Goal: Transaction & Acquisition: Purchase product/service

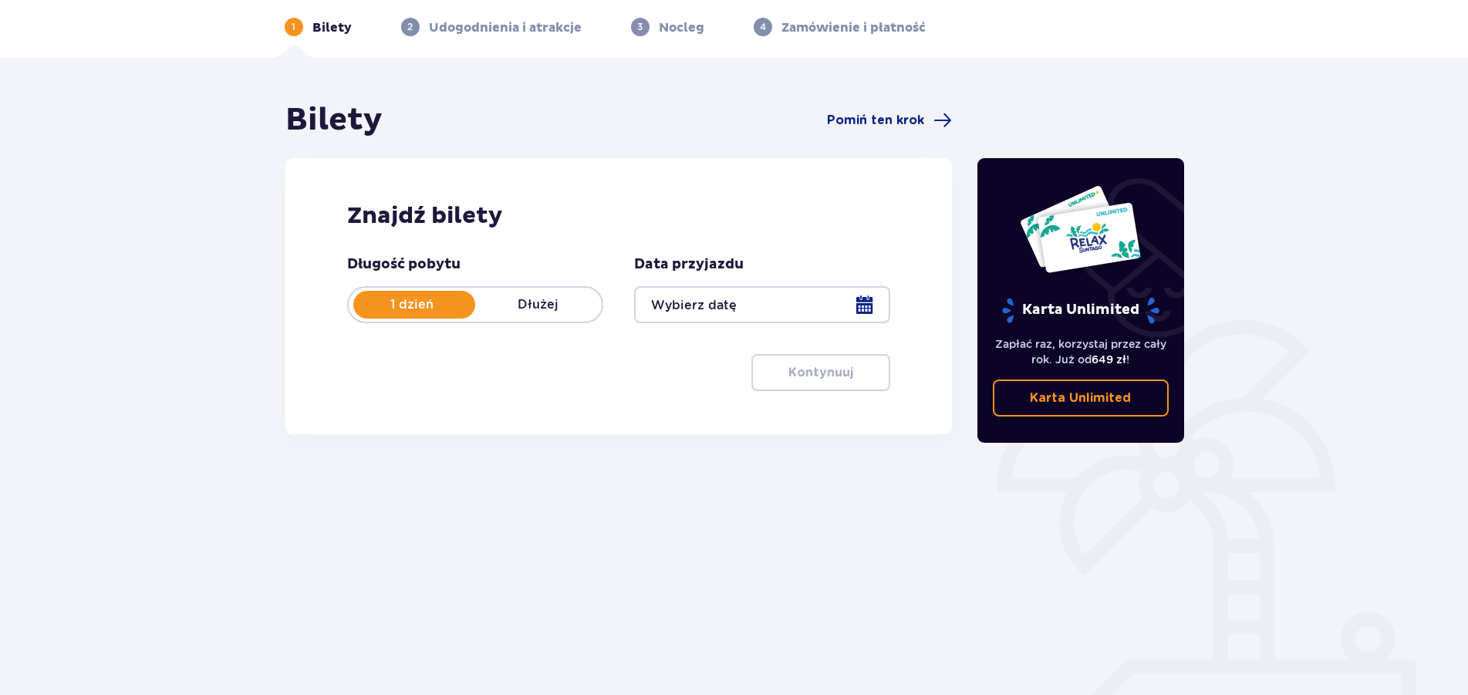
scroll to position [91, 0]
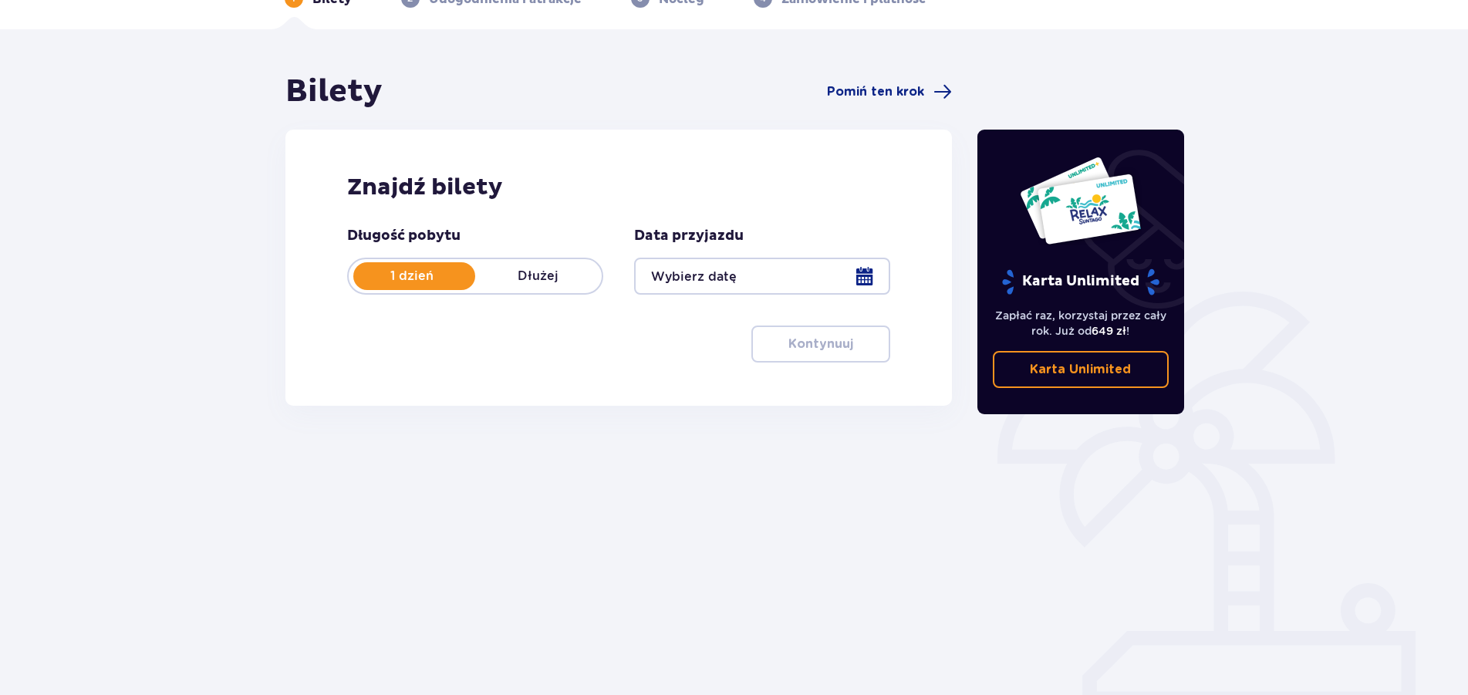
click at [767, 279] on div at bounding box center [762, 276] width 256 height 37
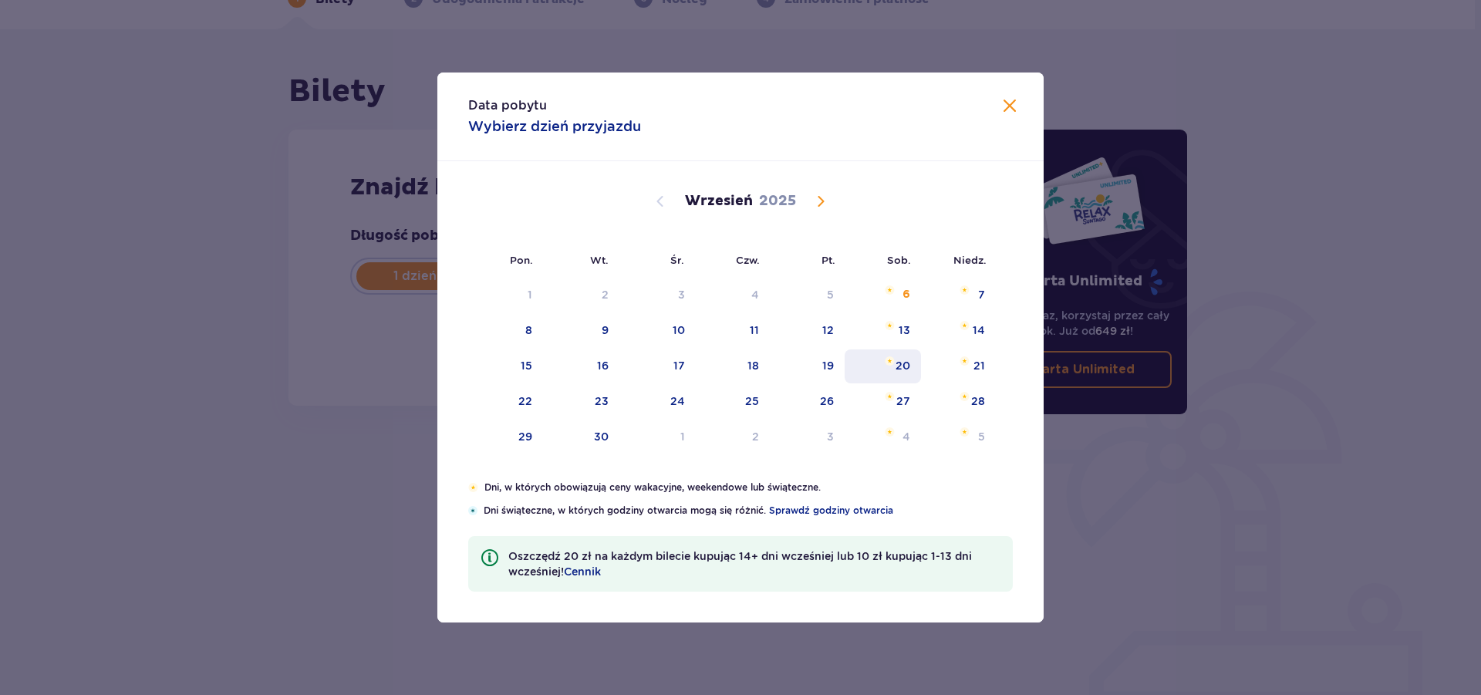
drag, startPoint x: 906, startPoint y: 358, endPoint x: 885, endPoint y: 366, distance: 22.2
click at [906, 357] on div "20" at bounding box center [883, 366] width 76 height 34
click at [885, 366] on div "20" at bounding box center [883, 366] width 76 height 34
click at [1014, 104] on span at bounding box center [1009, 106] width 19 height 19
type input "20.09.25"
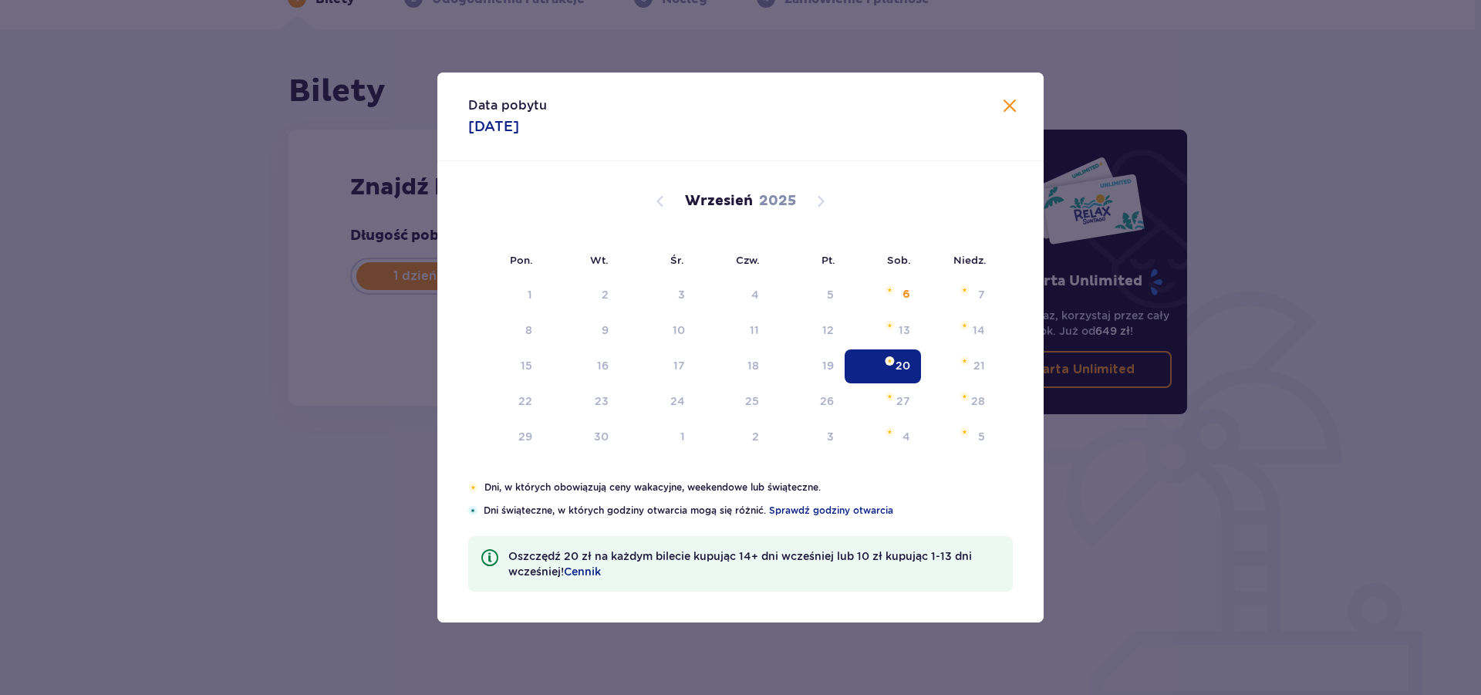
click at [1007, 105] on div "Karta Unlimited Zapłać raz, korzystaj przez cały rok. Już od 649 zł ! Karta Unl…" at bounding box center [1084, 338] width 231 height 530
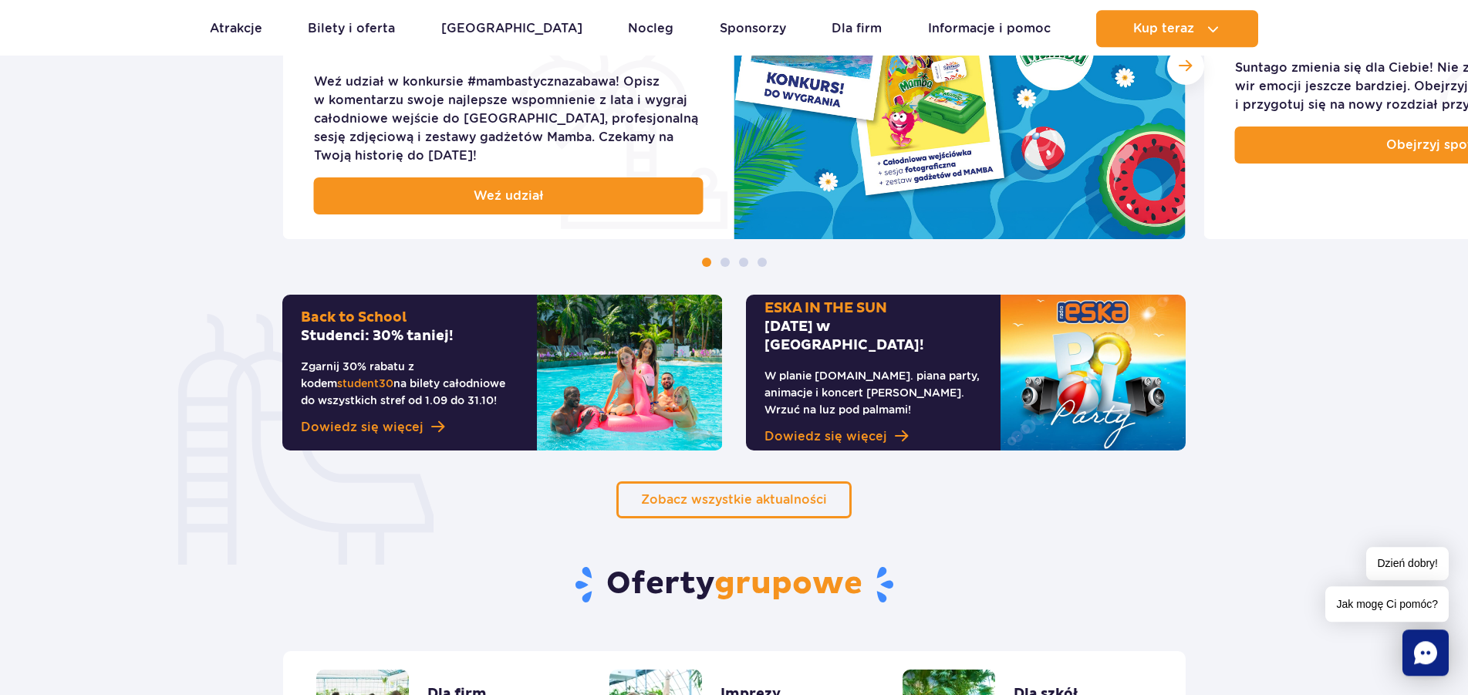
scroll to position [865, 0]
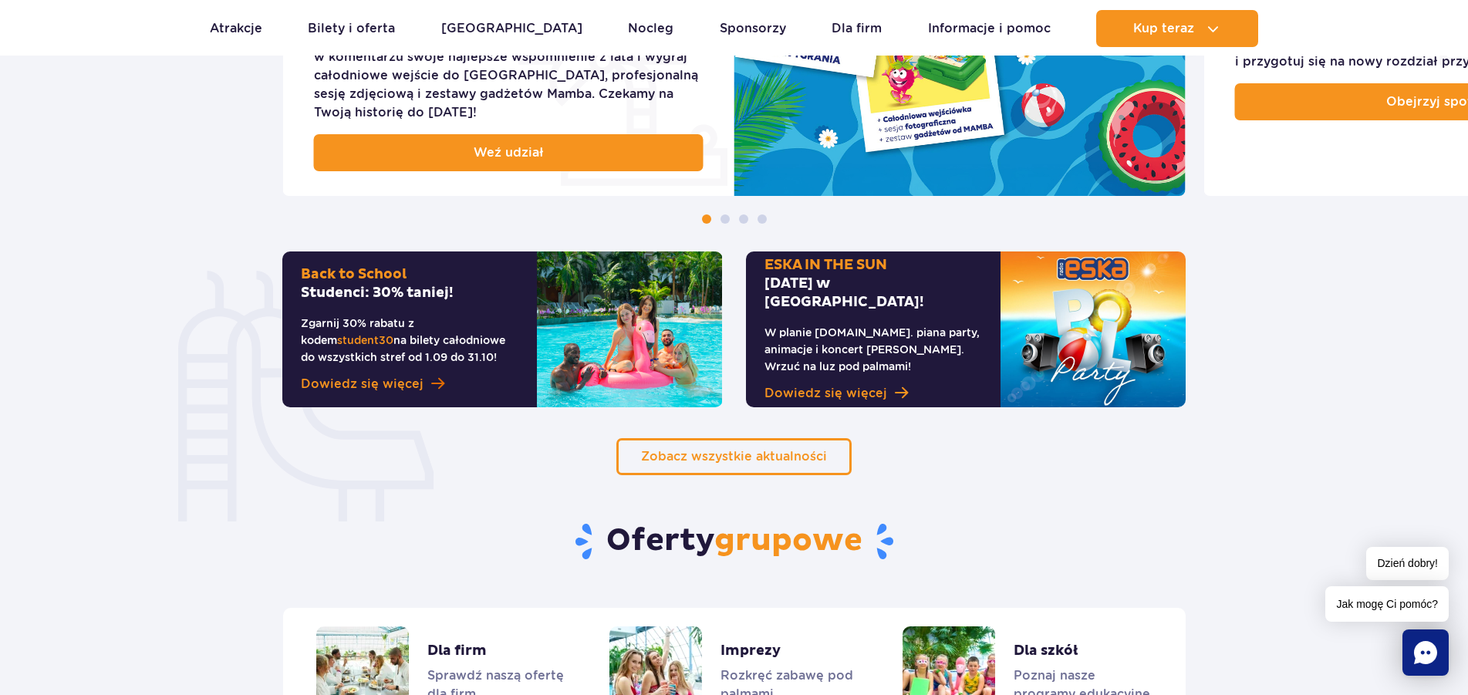
click at [384, 388] on span "Dowiedz się więcej" at bounding box center [362, 384] width 123 height 19
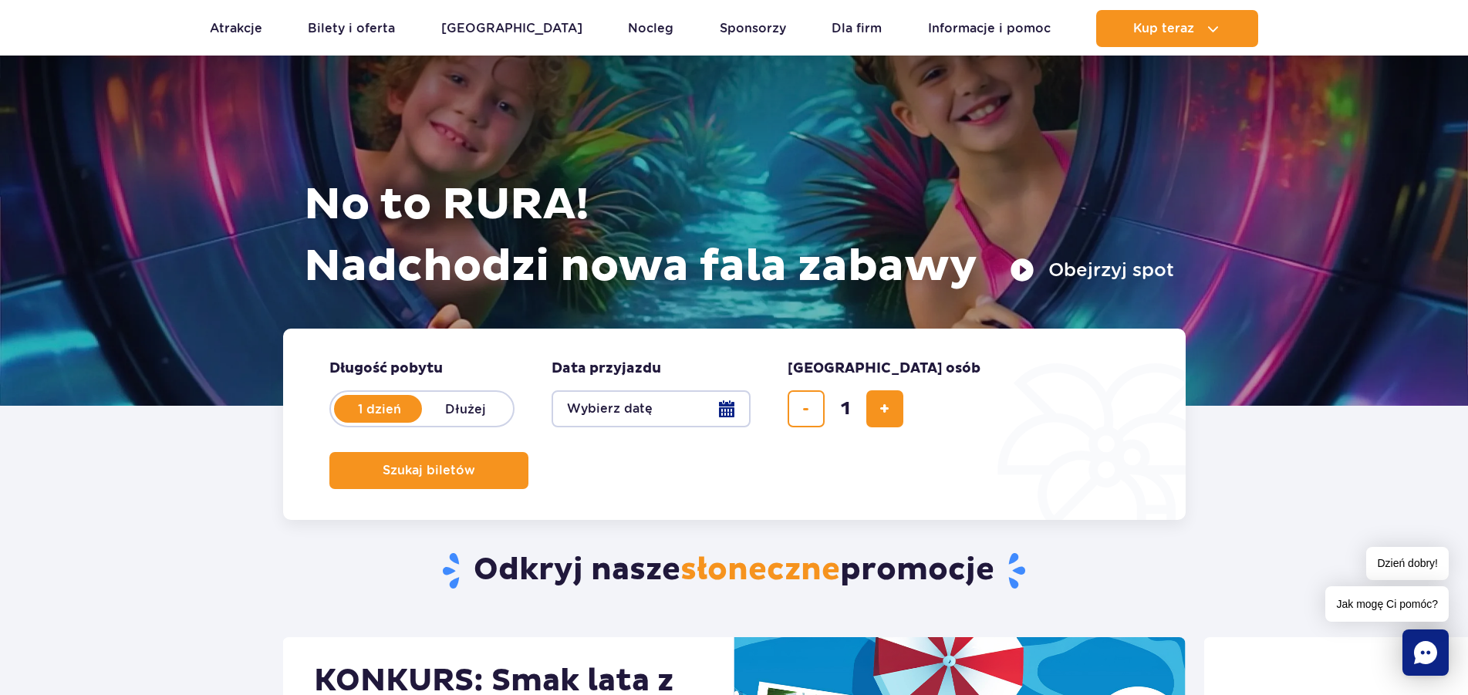
scroll to position [0, 0]
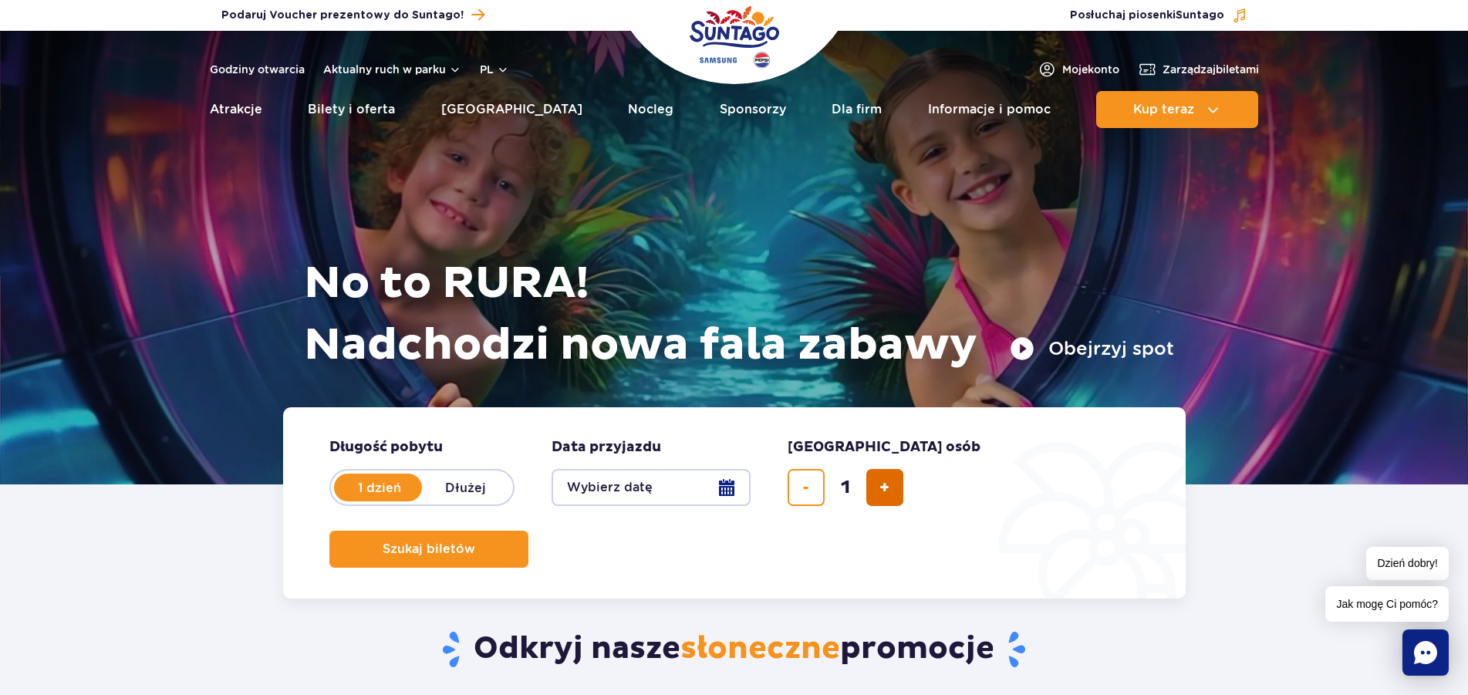
click at [889, 487] on span "dodaj bilet" at bounding box center [884, 487] width 10 height 0
type input "3"
click at [721, 486] on button "Wybierz datę" at bounding box center [650, 487] width 199 height 37
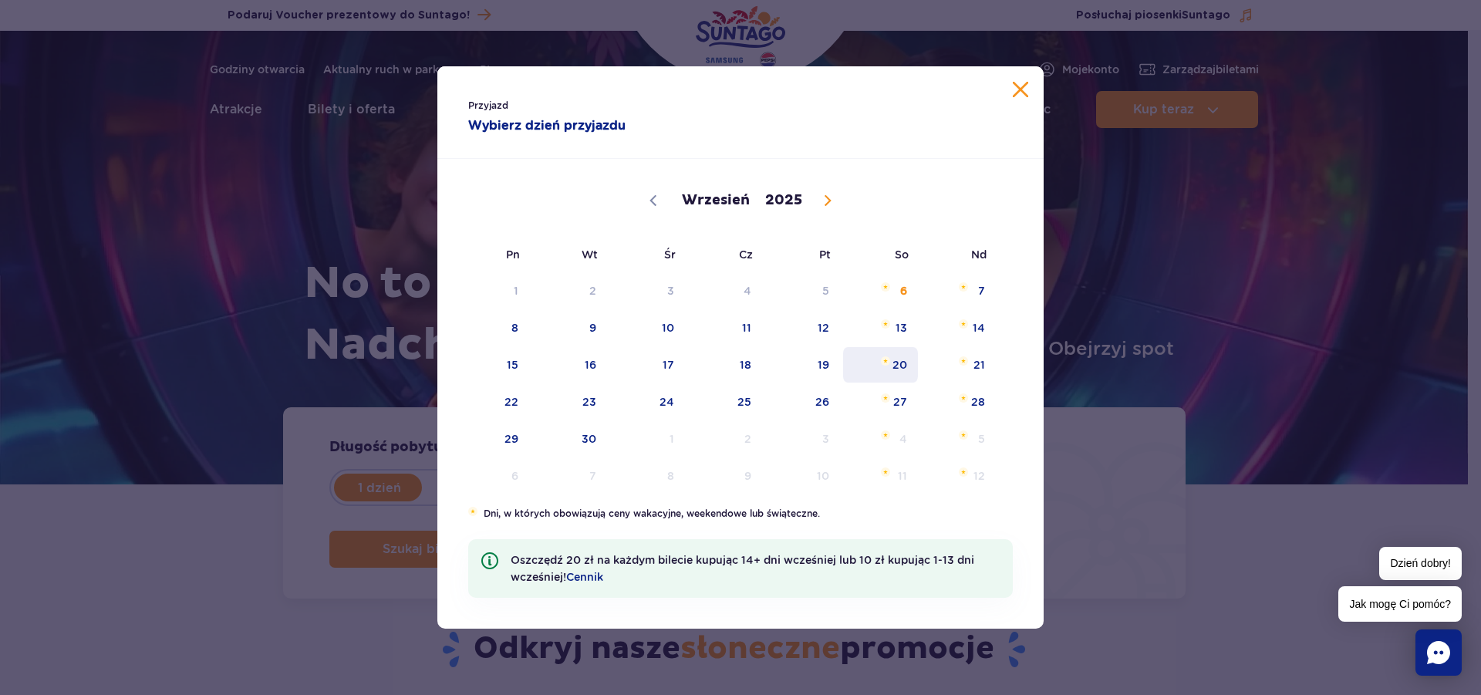
click at [899, 360] on span "20" at bounding box center [881, 364] width 78 height 35
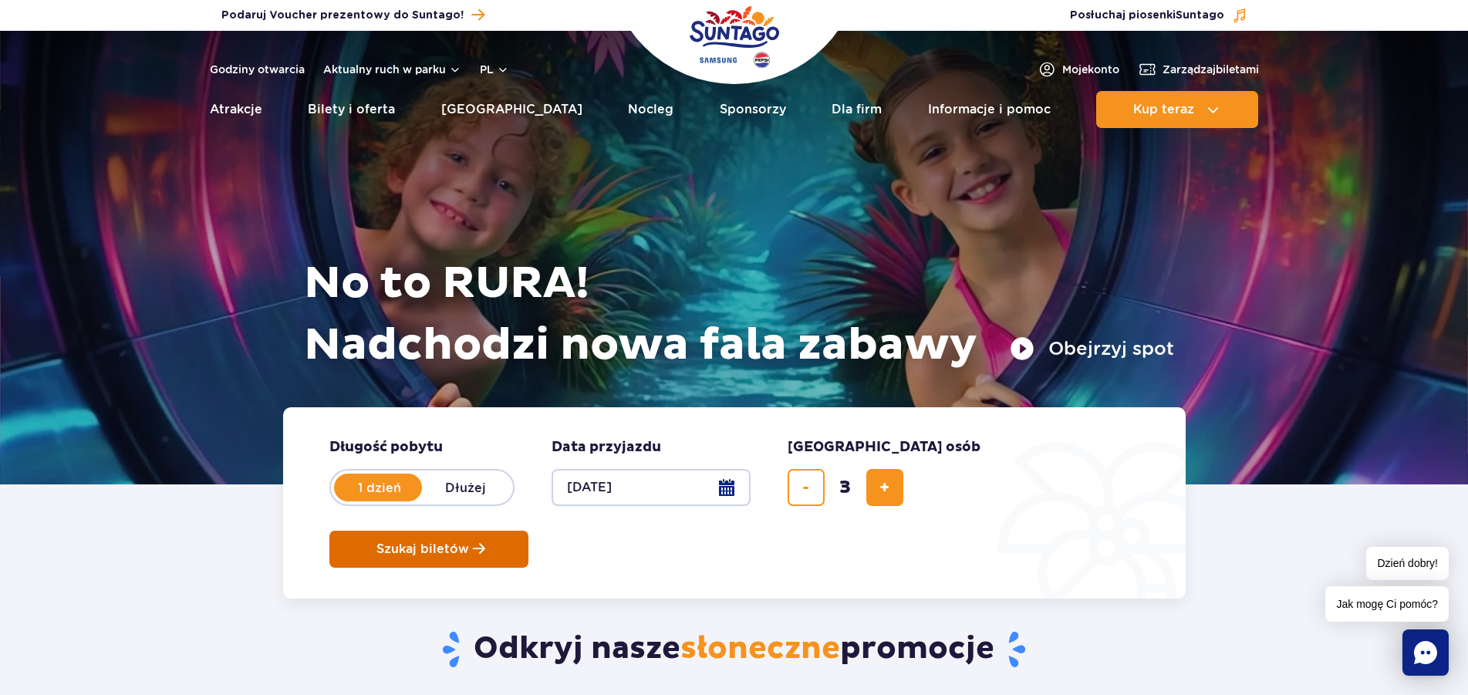
click at [469, 542] on span "Szukaj biletów" at bounding box center [422, 549] width 93 height 14
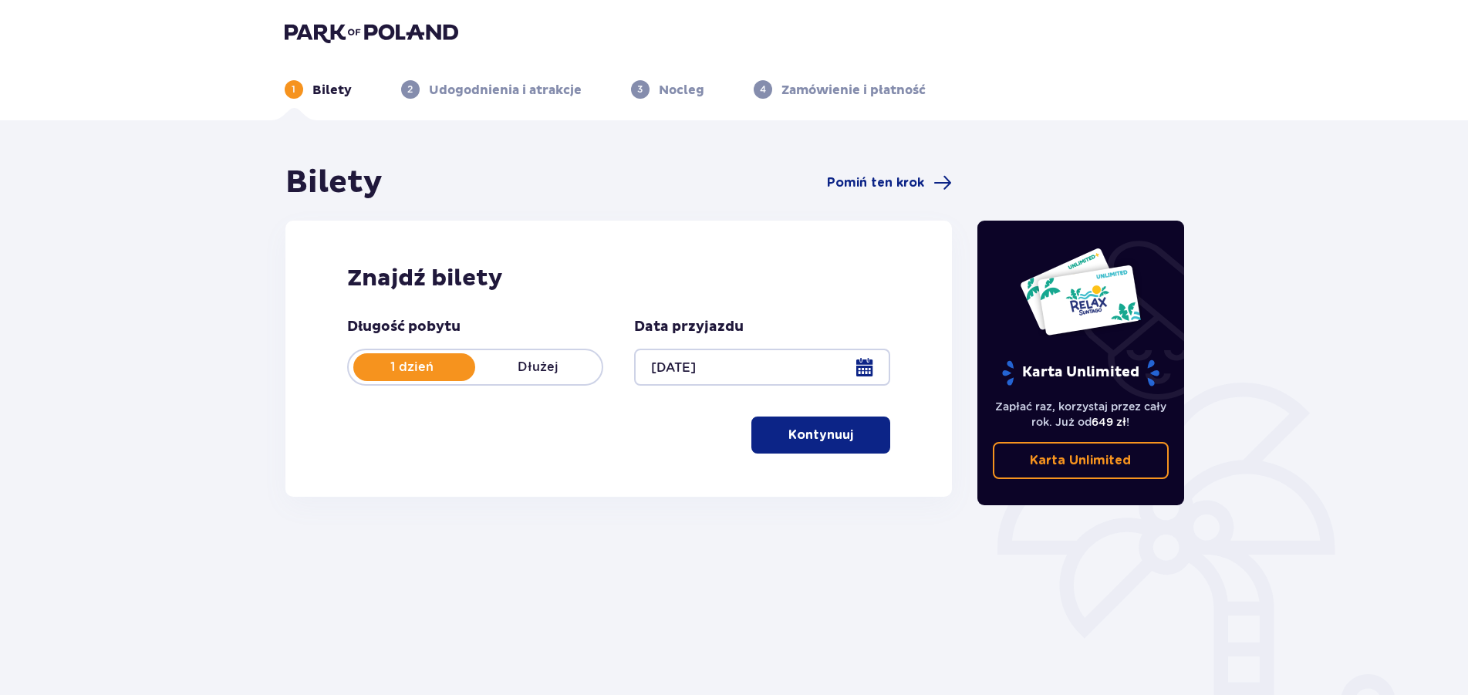
click at [821, 437] on p "Kontynuuj" at bounding box center [820, 435] width 65 height 17
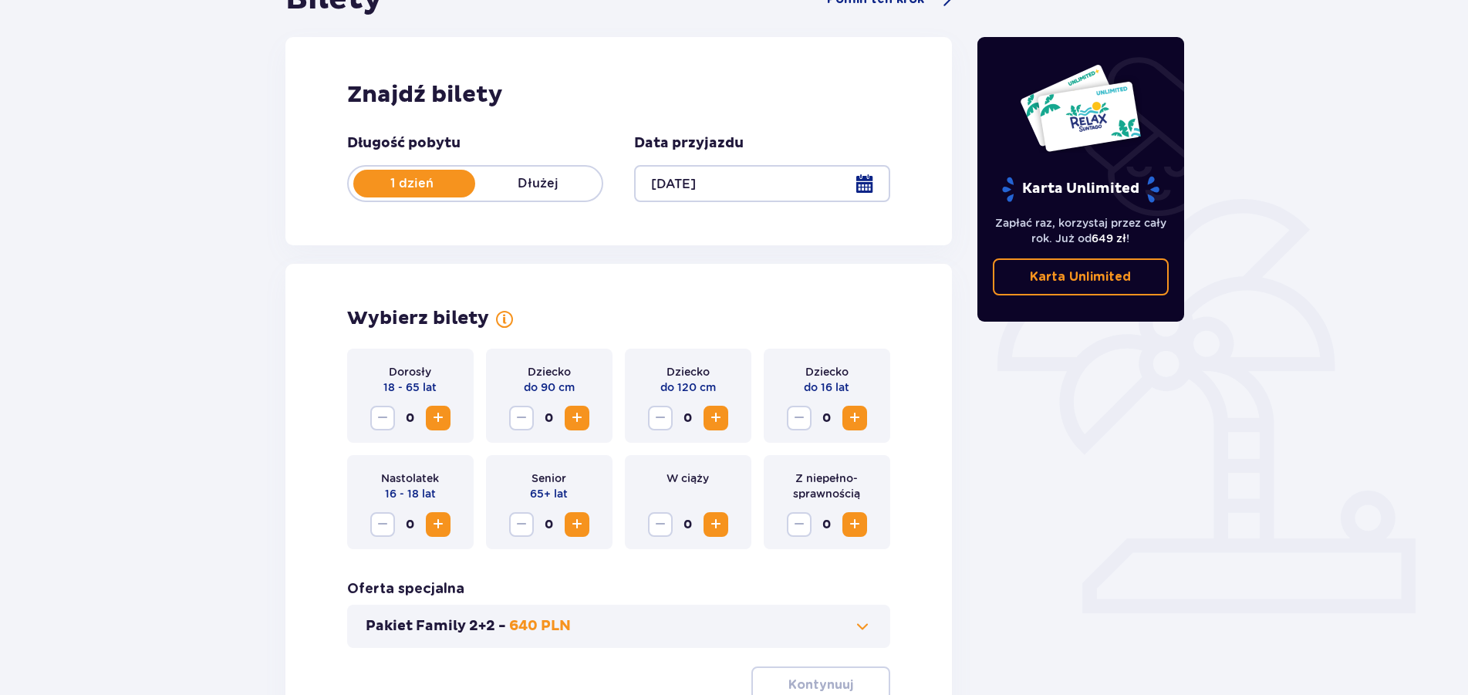
scroll to position [328, 0]
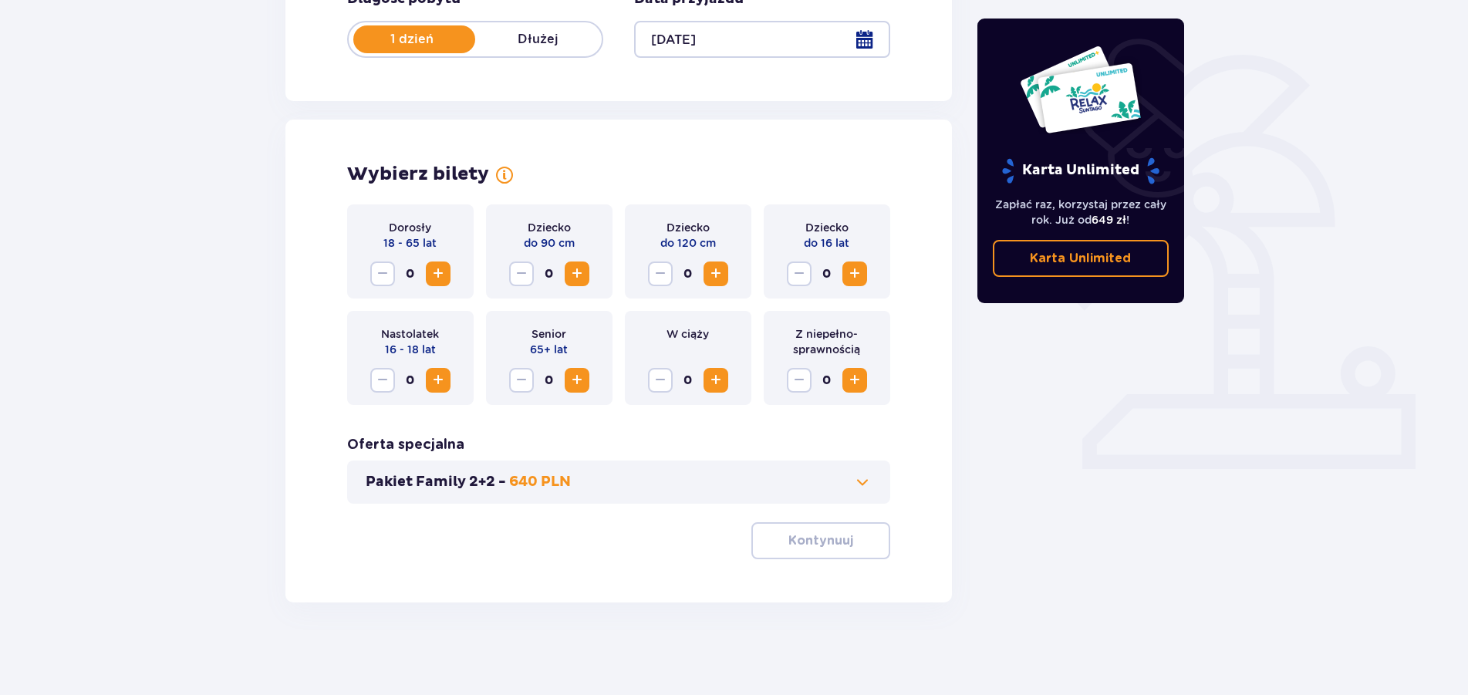
click at [445, 268] on span "Increase" at bounding box center [438, 274] width 19 height 19
click at [839, 539] on p "Kontynuuj" at bounding box center [820, 540] width 65 height 17
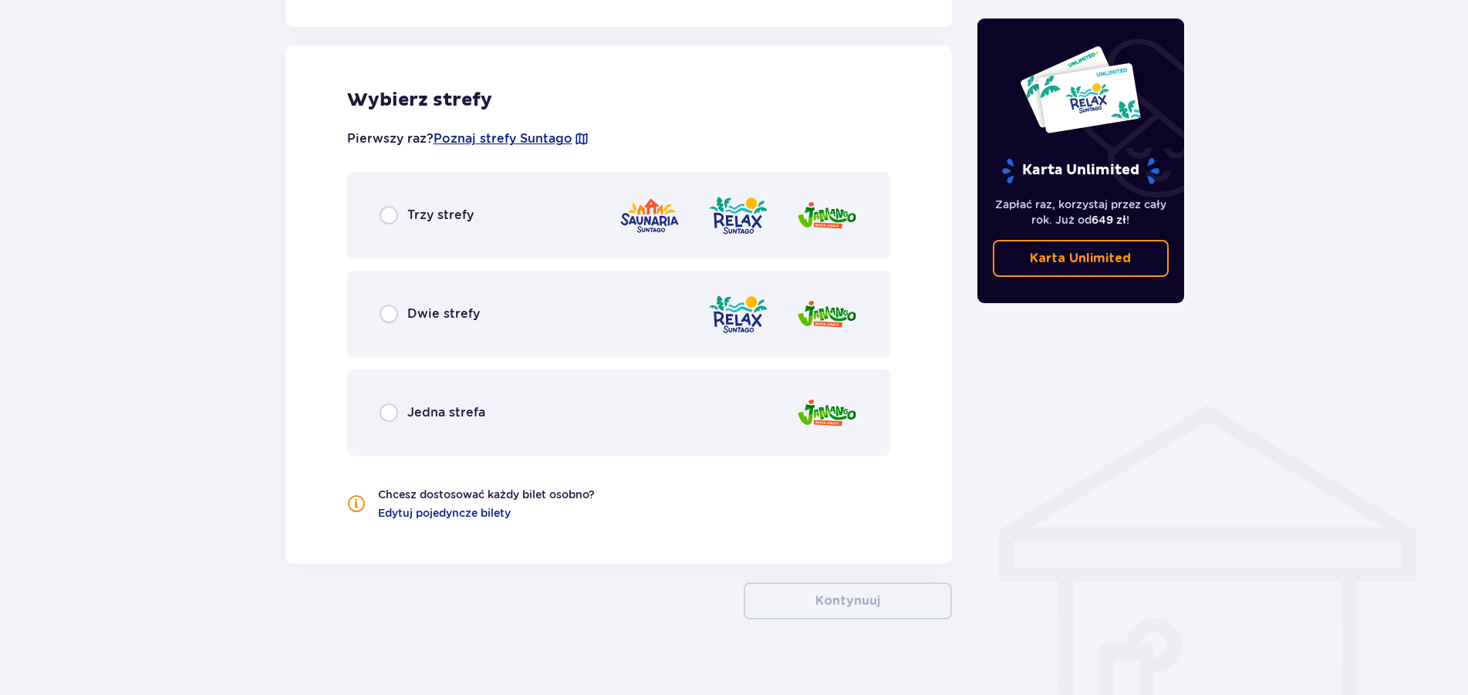
scroll to position [856, 0]
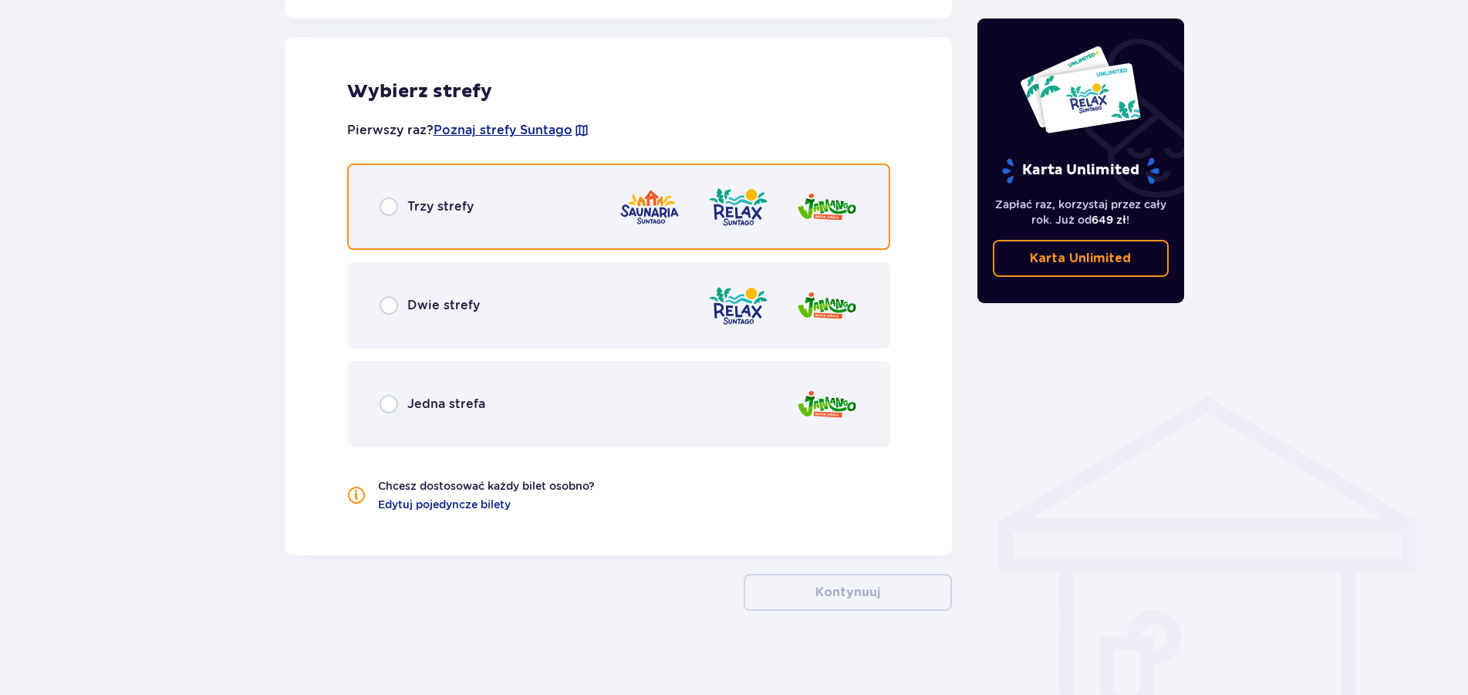
click at [386, 201] on input "radio" at bounding box center [388, 206] width 19 height 19
radio input "true"
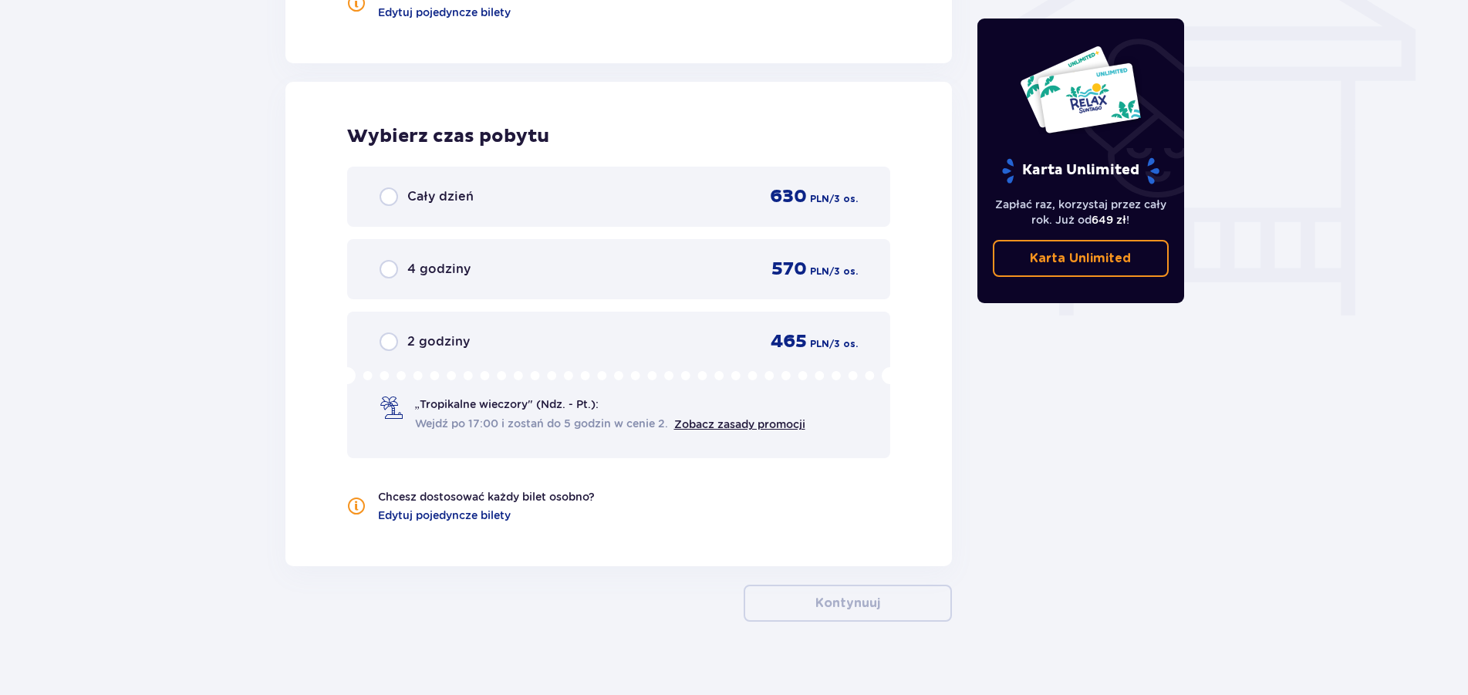
scroll to position [1368, 0]
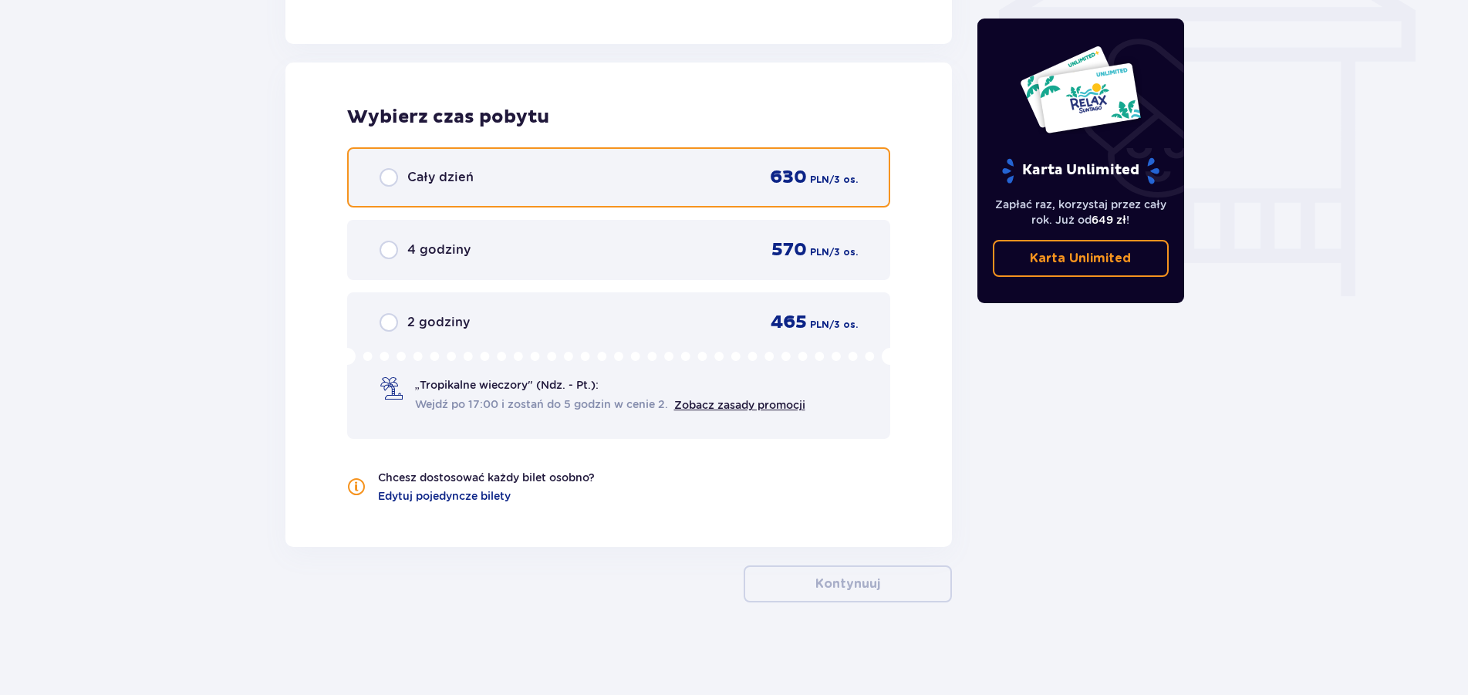
click at [397, 179] on input "radio" at bounding box center [388, 177] width 19 height 19
radio input "true"
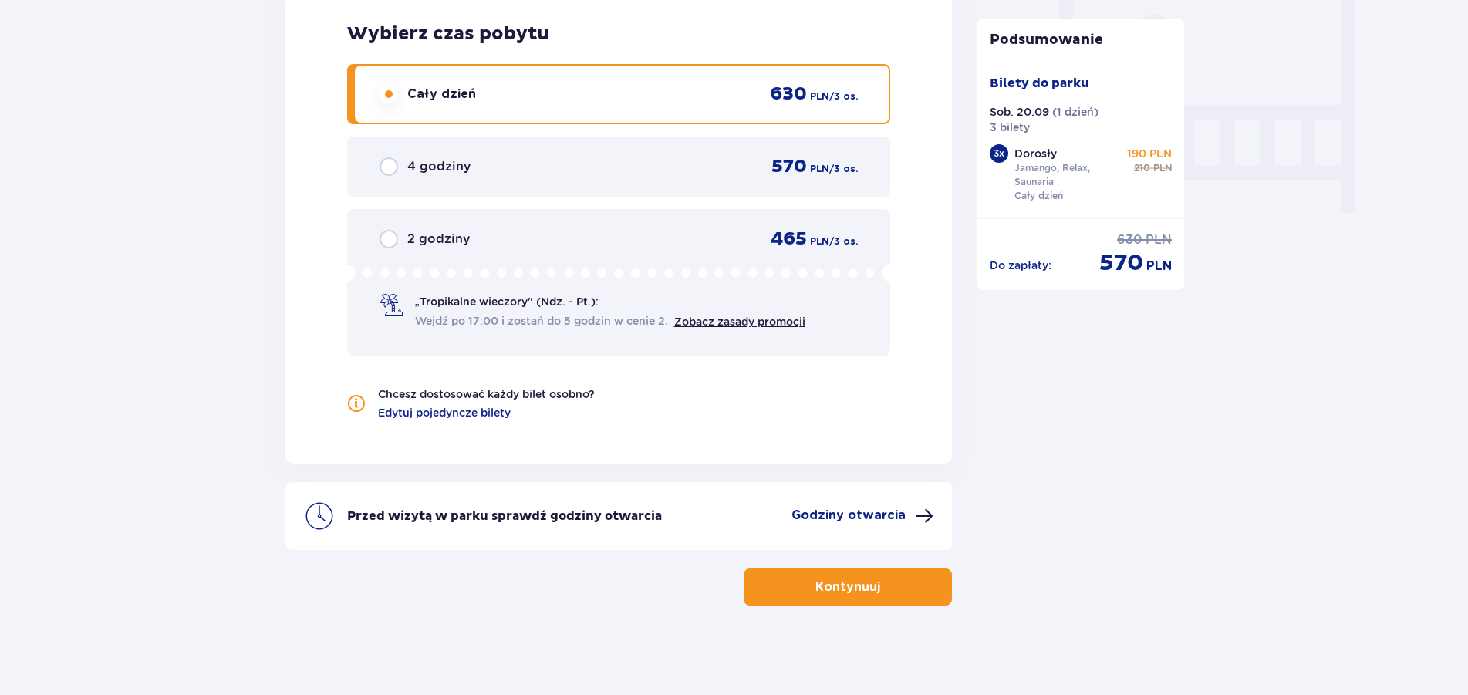
scroll to position [1454, 0]
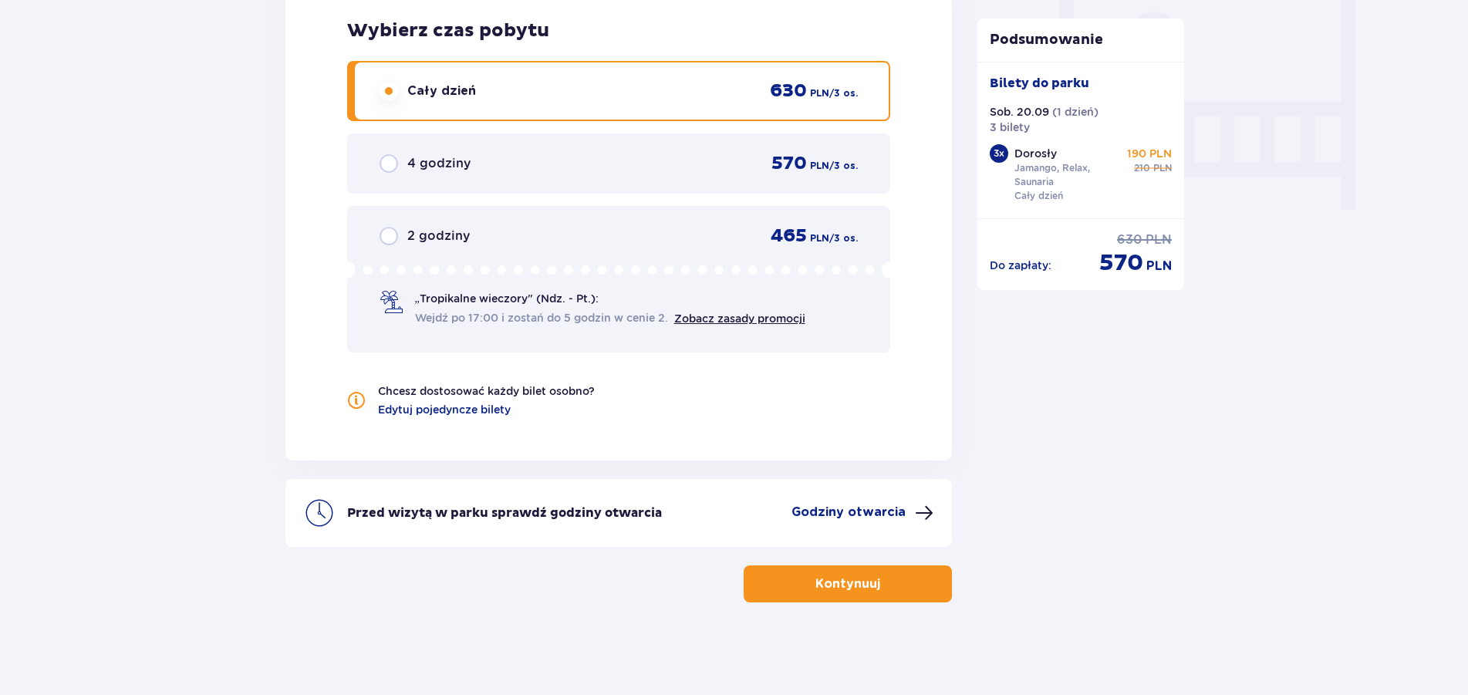
click at [815, 579] on p "Kontynuuj" at bounding box center [847, 583] width 65 height 17
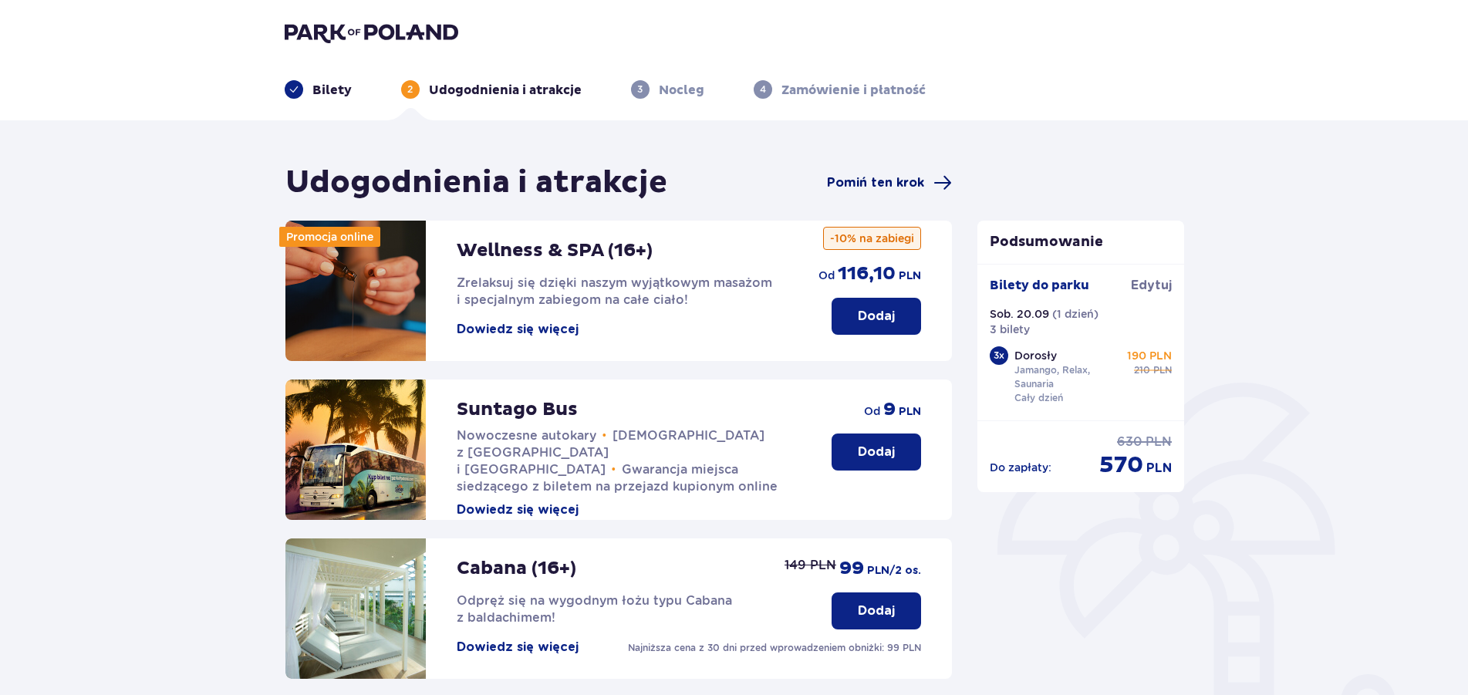
click at [888, 181] on span "Pomiń ten krok" at bounding box center [875, 182] width 97 height 17
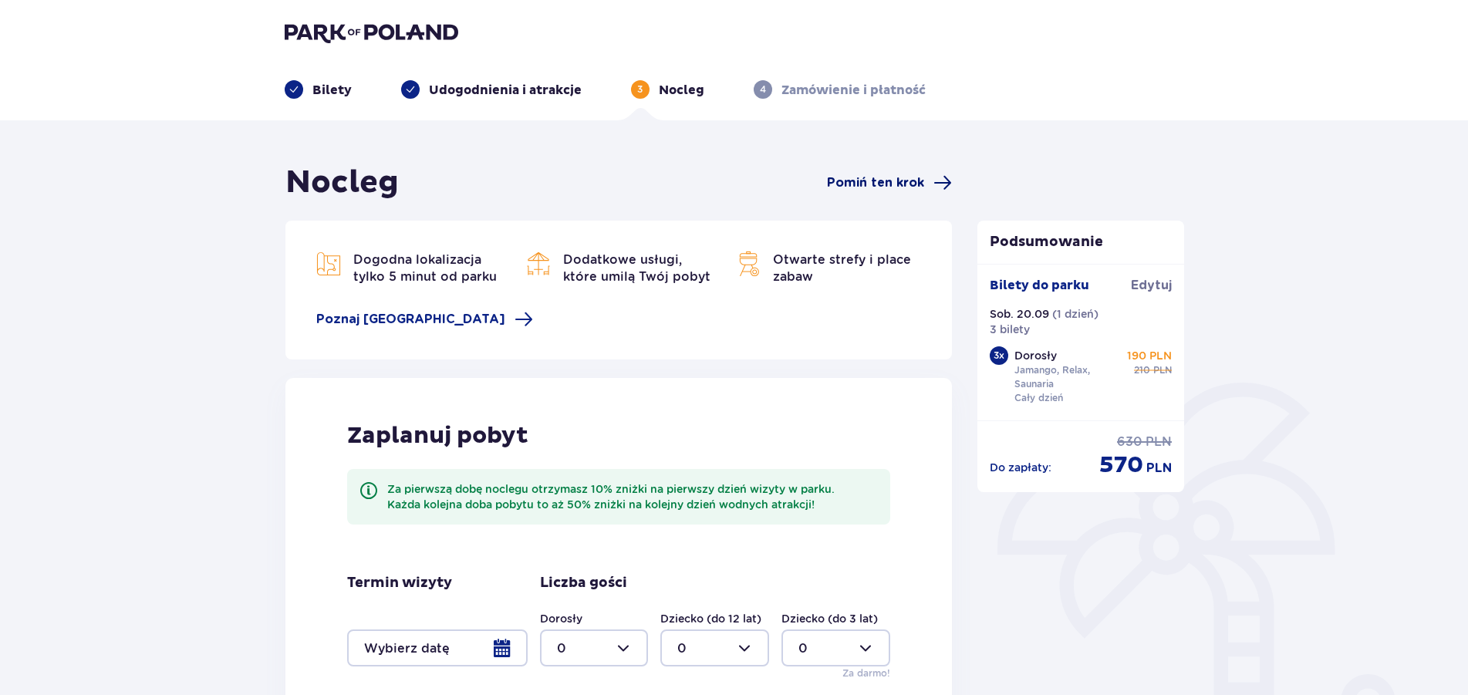
click at [879, 181] on span "Pomiń ten krok" at bounding box center [875, 182] width 97 height 17
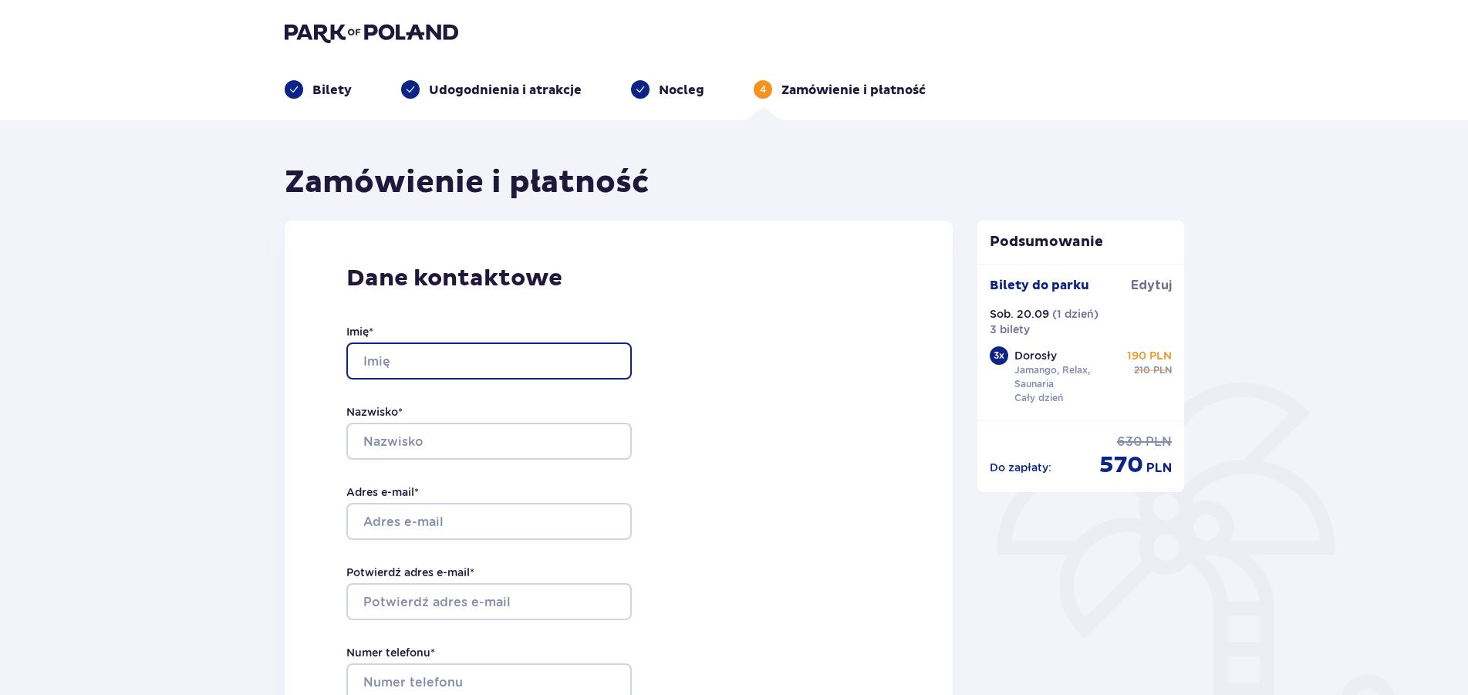
click at [534, 349] on input "Imię *" at bounding box center [488, 360] width 285 height 37
type input "Piotr"
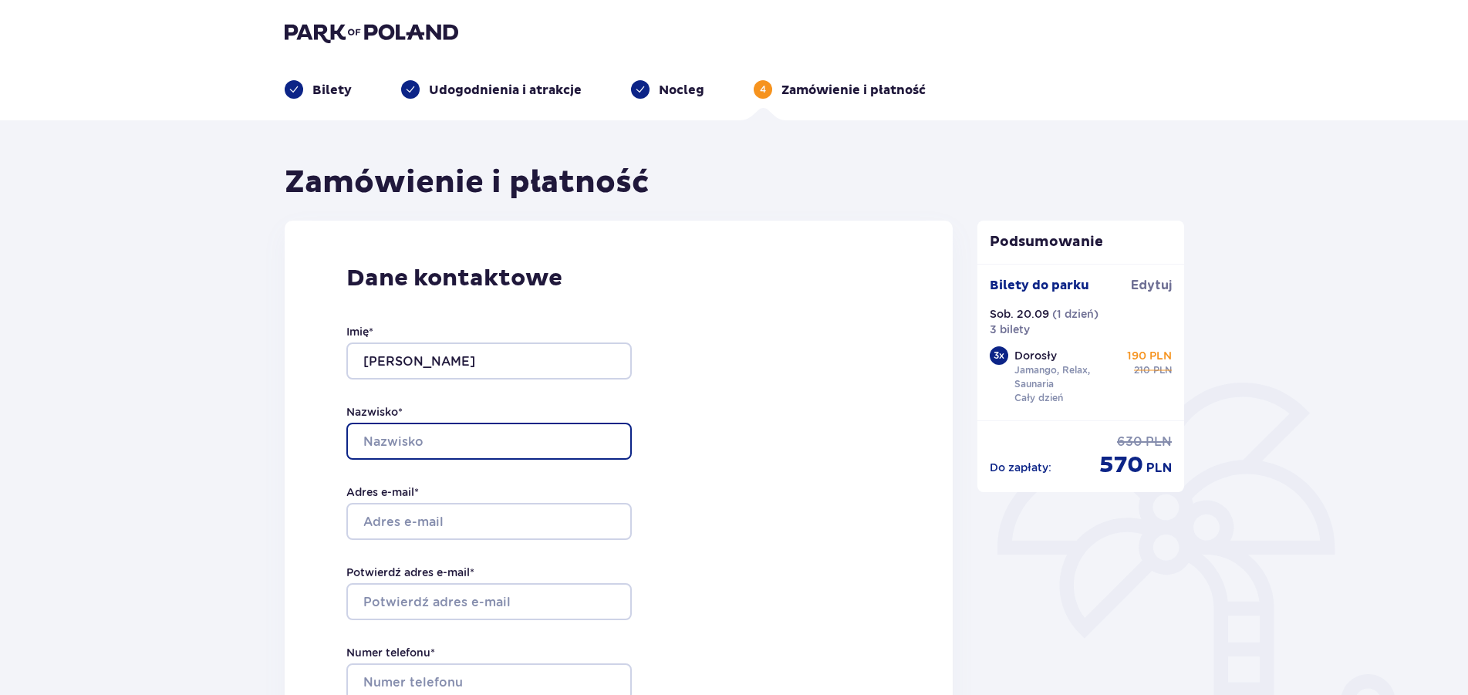
click at [465, 446] on input "Nazwisko *" at bounding box center [488, 441] width 285 height 37
type input "Witkowski"
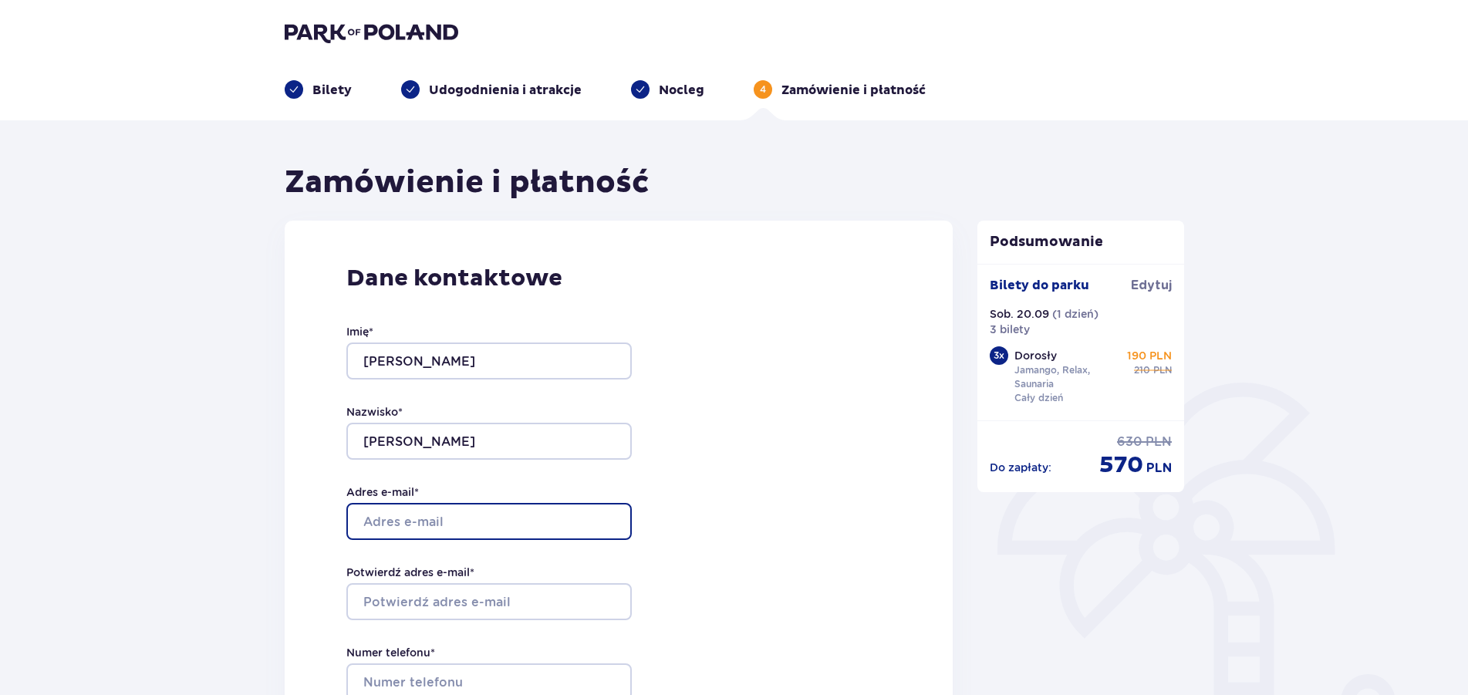
click at [425, 531] on input "Adres e-mail *" at bounding box center [488, 521] width 285 height 37
paste input "[EMAIL_ADDRESS][DOMAIN_NAME]"
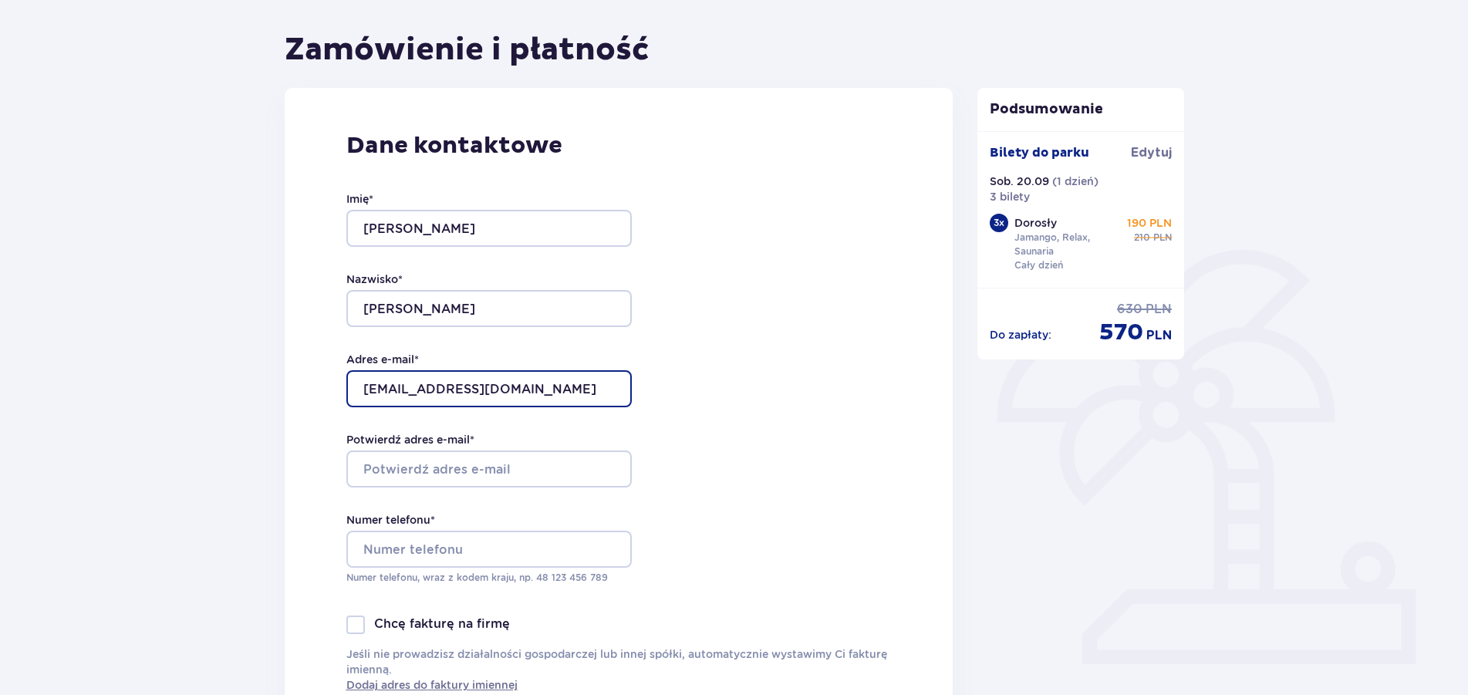
scroll to position [157, 0]
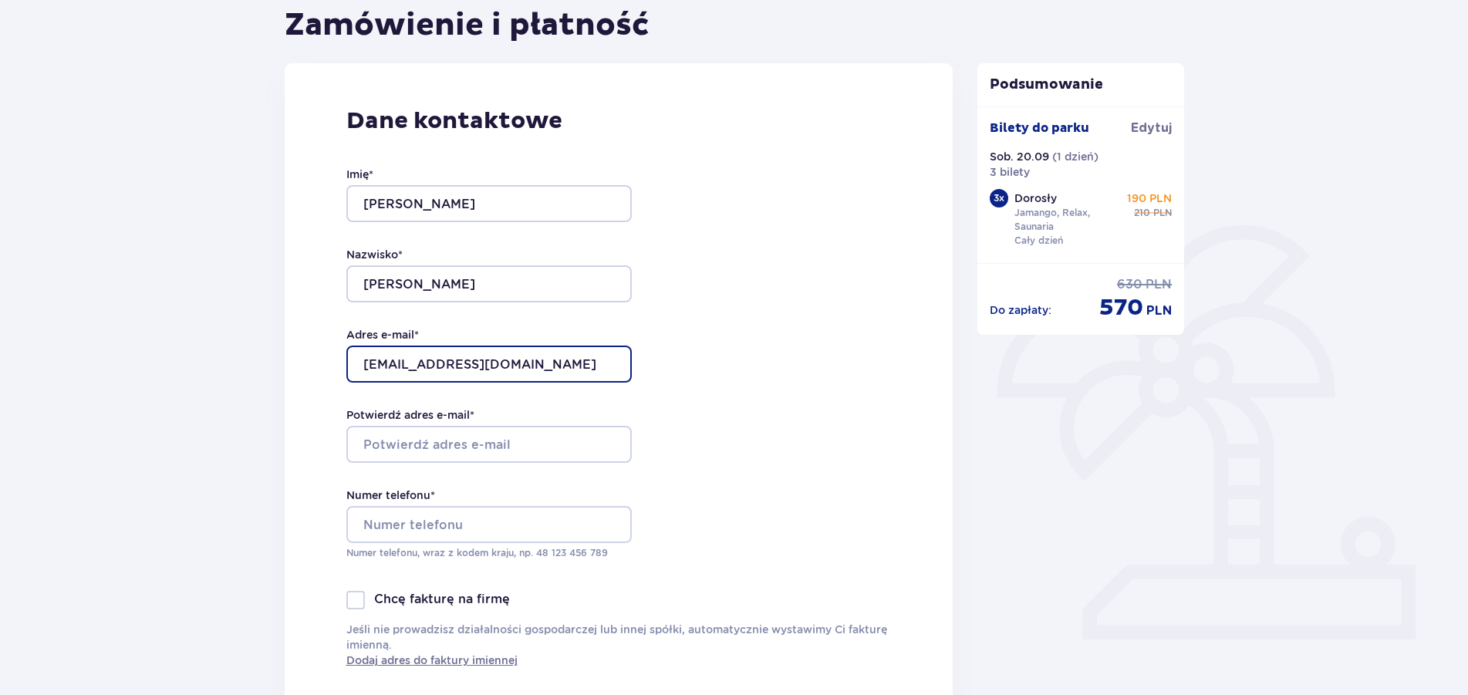
type input "[EMAIL_ADDRESS][DOMAIN_NAME]"
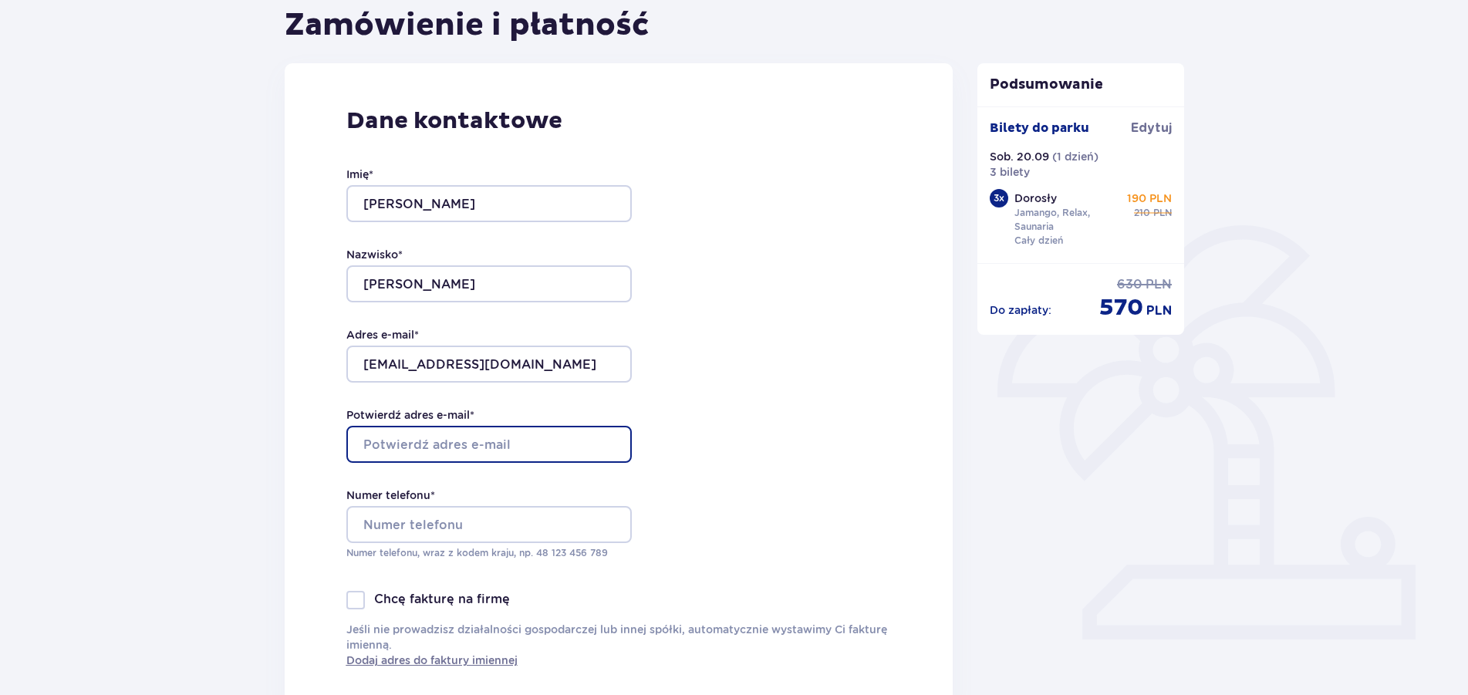
click at [447, 441] on input "Potwierdź adres e-mail *" at bounding box center [488, 444] width 285 height 37
paste input "[EMAIL_ADDRESS][DOMAIN_NAME]"
type input "[EMAIL_ADDRESS][DOMAIN_NAME]"
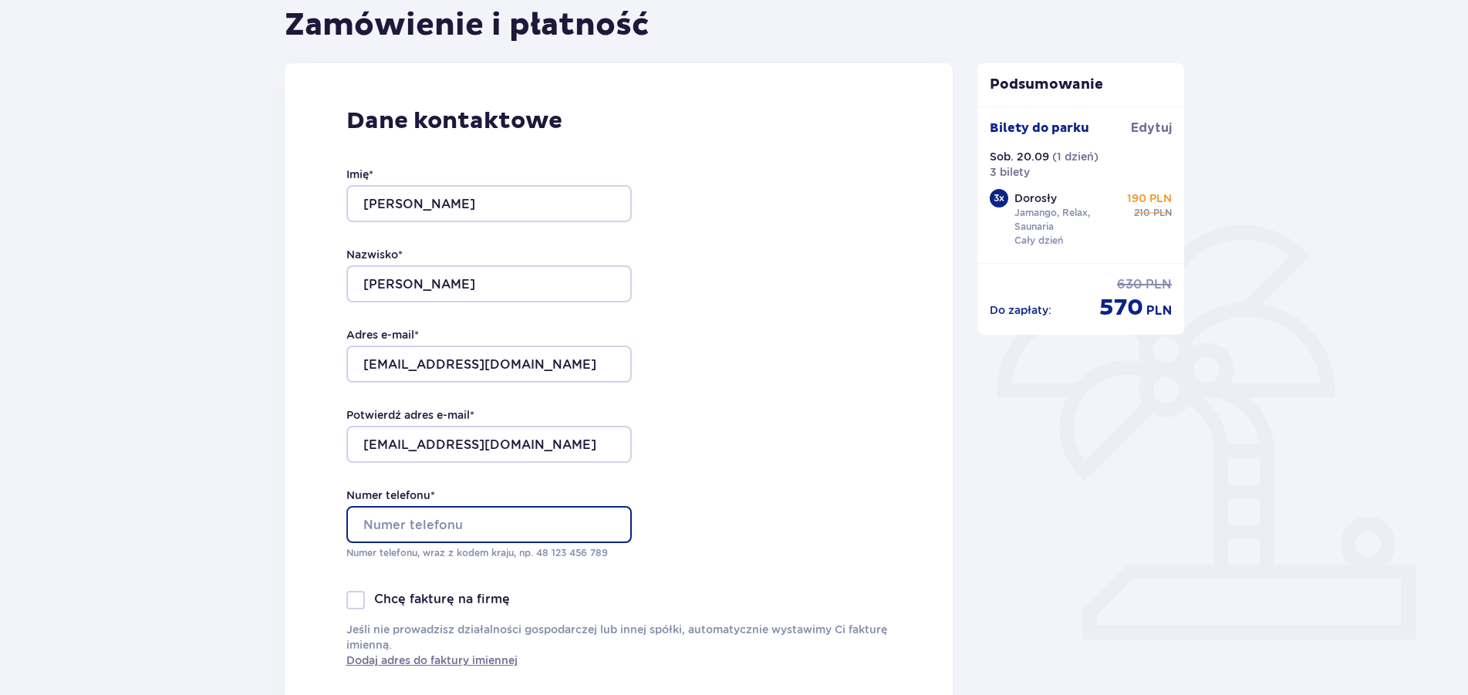
click at [442, 517] on input "Numer telefonu *" at bounding box center [488, 524] width 285 height 37
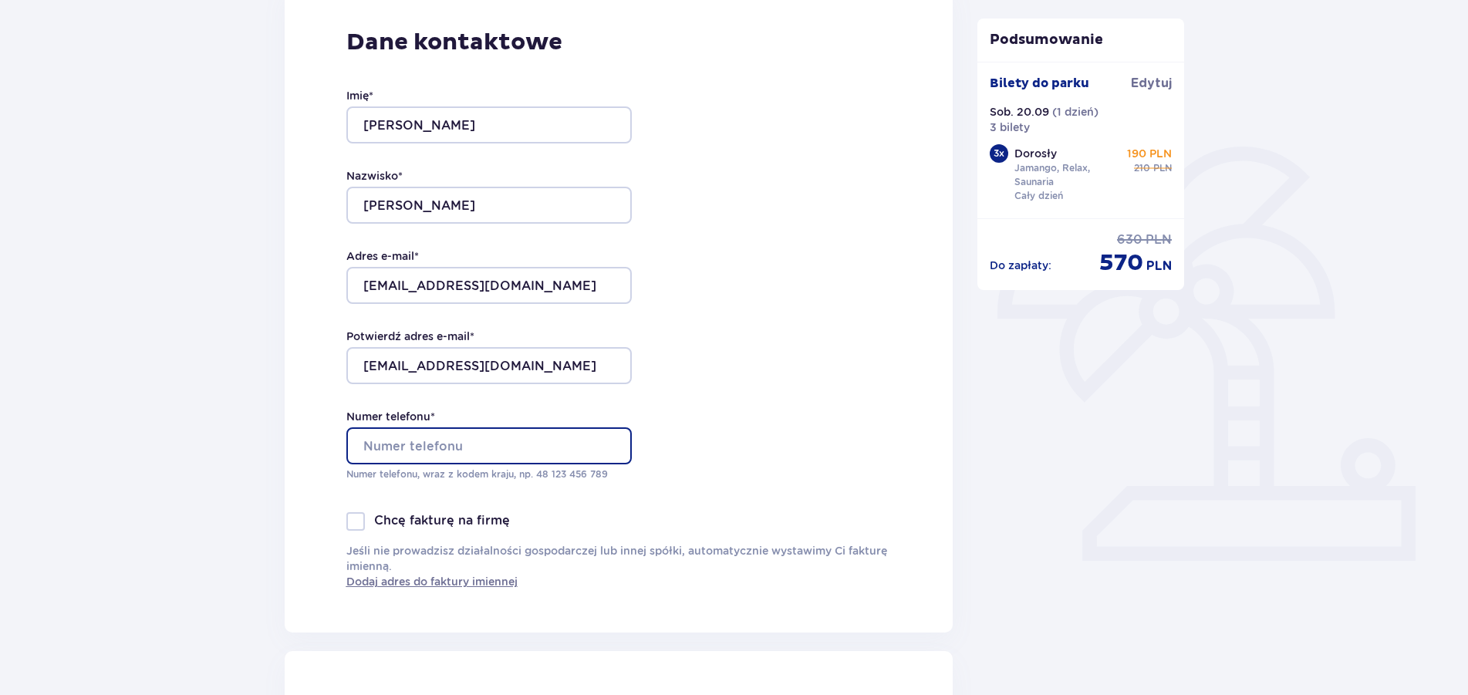
click at [409, 445] on input "Numer telefonu *" at bounding box center [488, 445] width 285 height 37
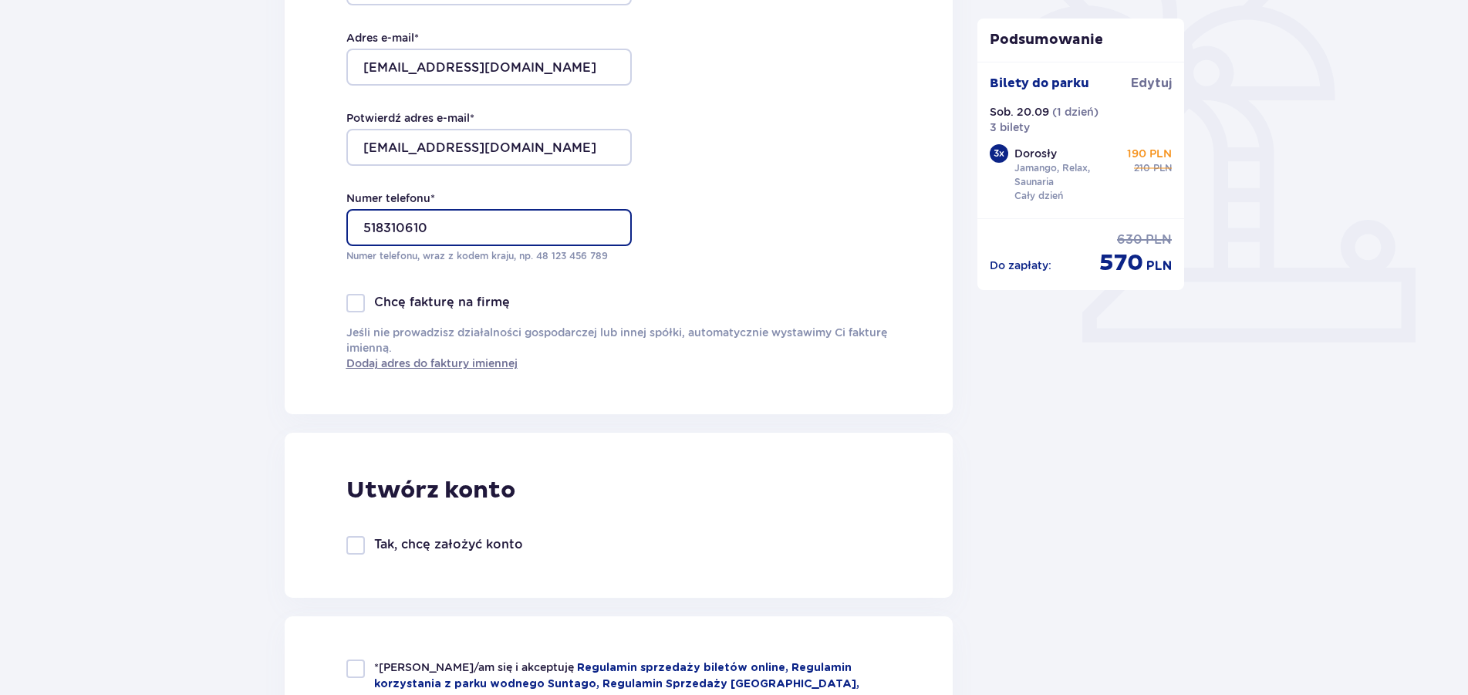
scroll to position [708, 0]
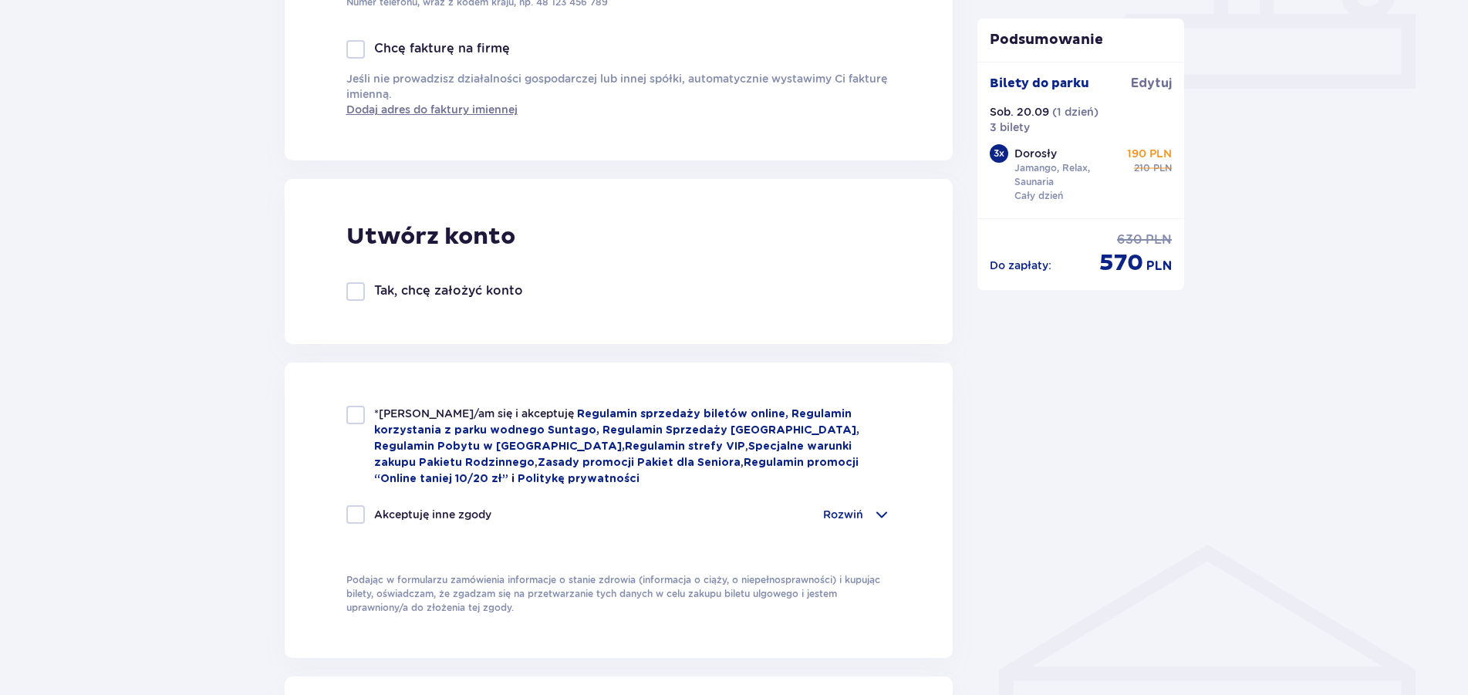
type input "518310610"
click at [348, 410] on div at bounding box center [355, 415] width 19 height 19
checkbox input "true"
click at [353, 510] on div at bounding box center [355, 514] width 19 height 19
checkbox input "true"
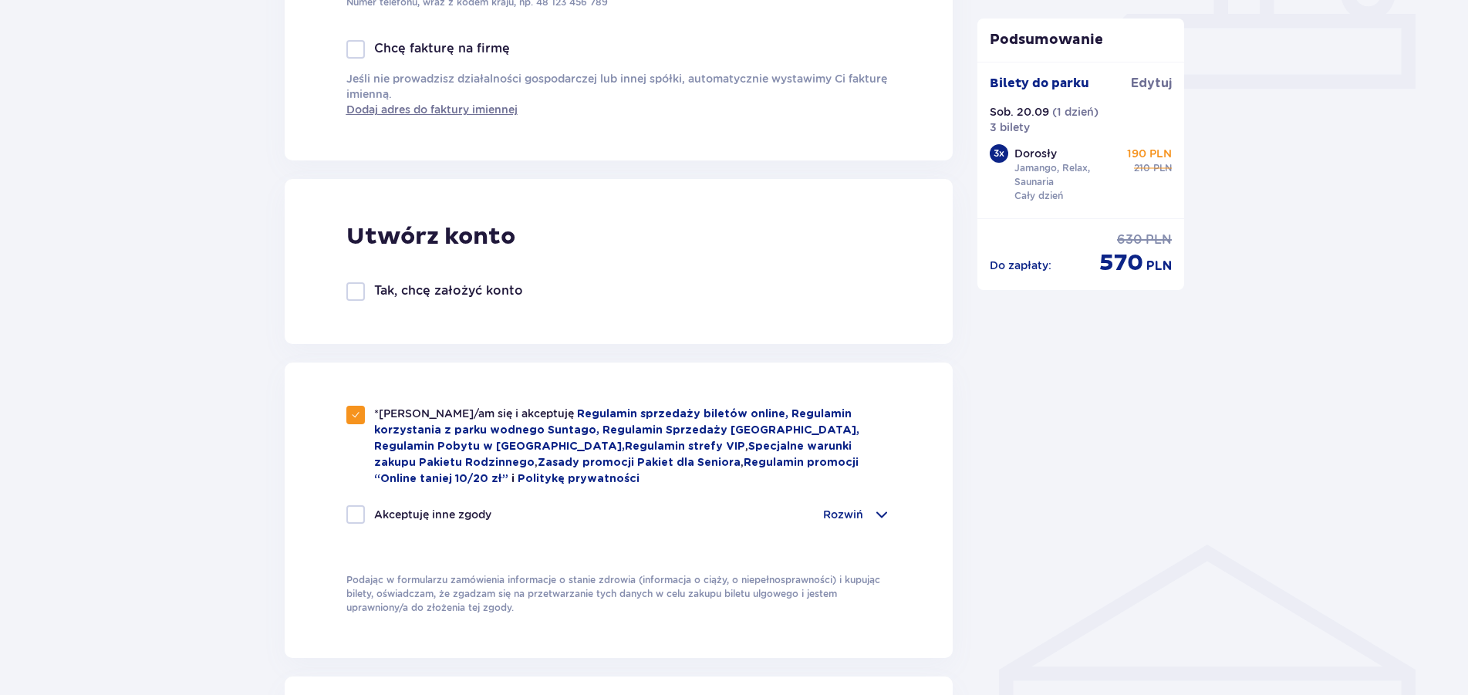
checkbox input "true"
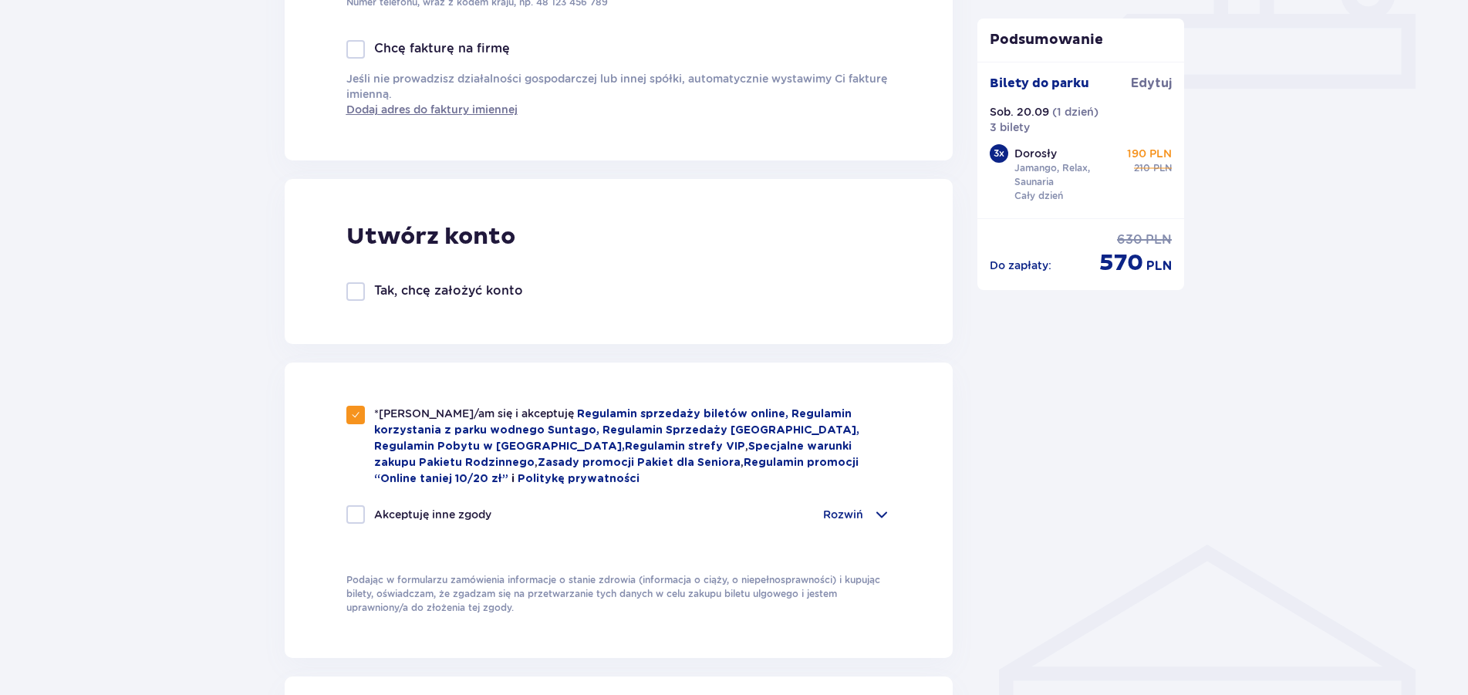
checkbox input "true"
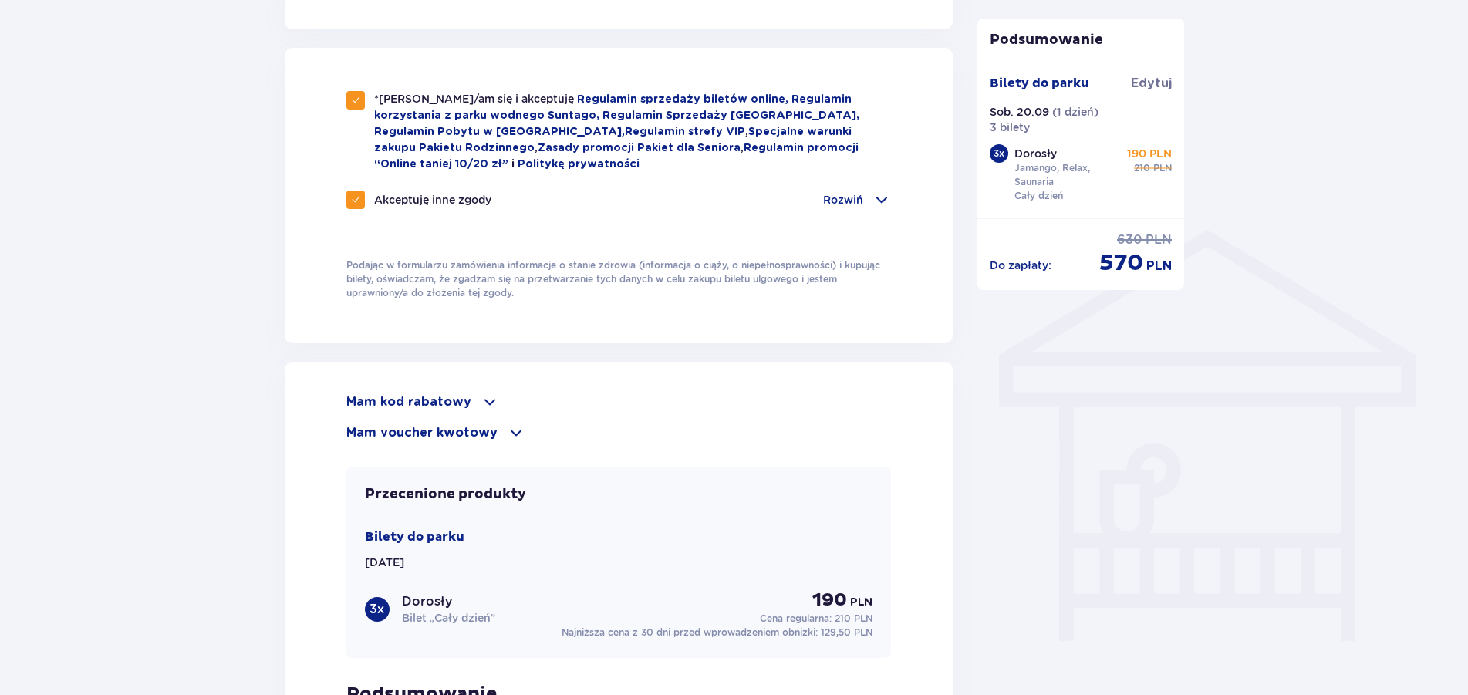
scroll to position [1347, 0]
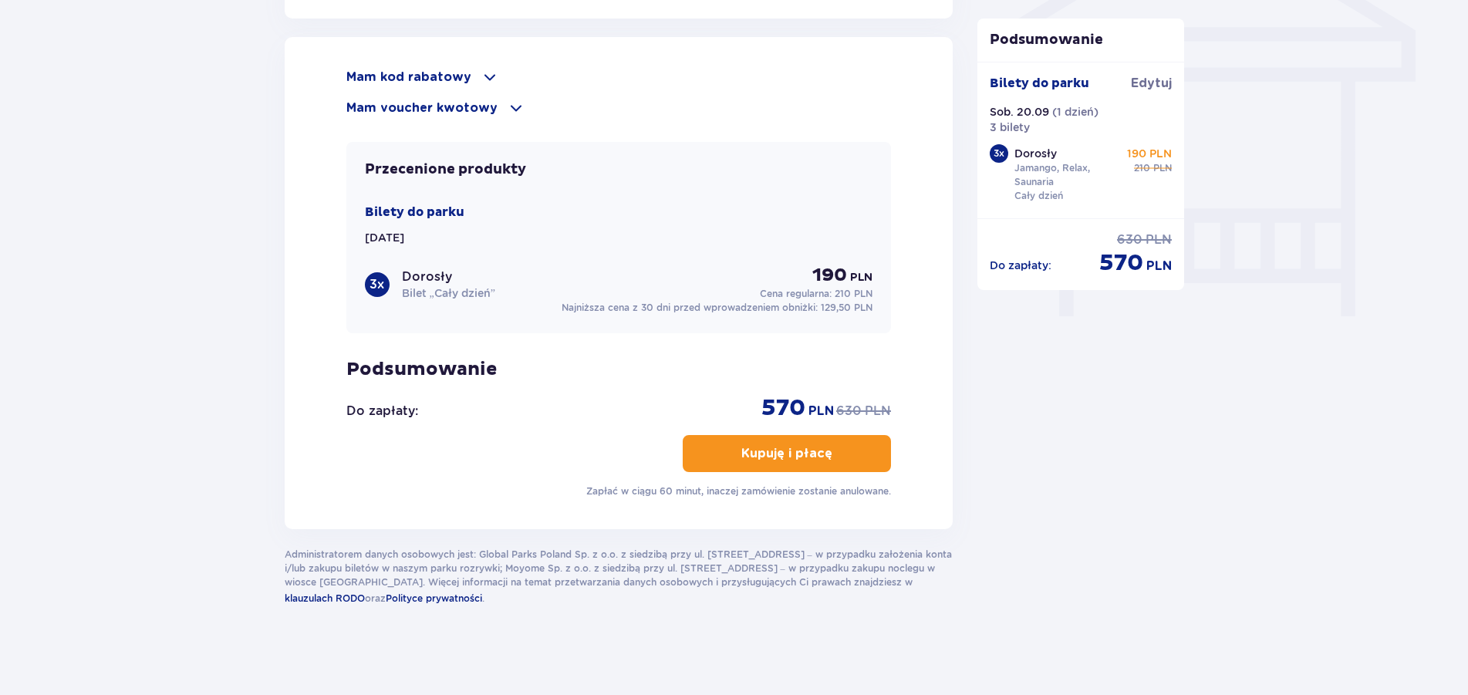
click at [774, 441] on button "Kupuję i płacę" at bounding box center [787, 453] width 208 height 37
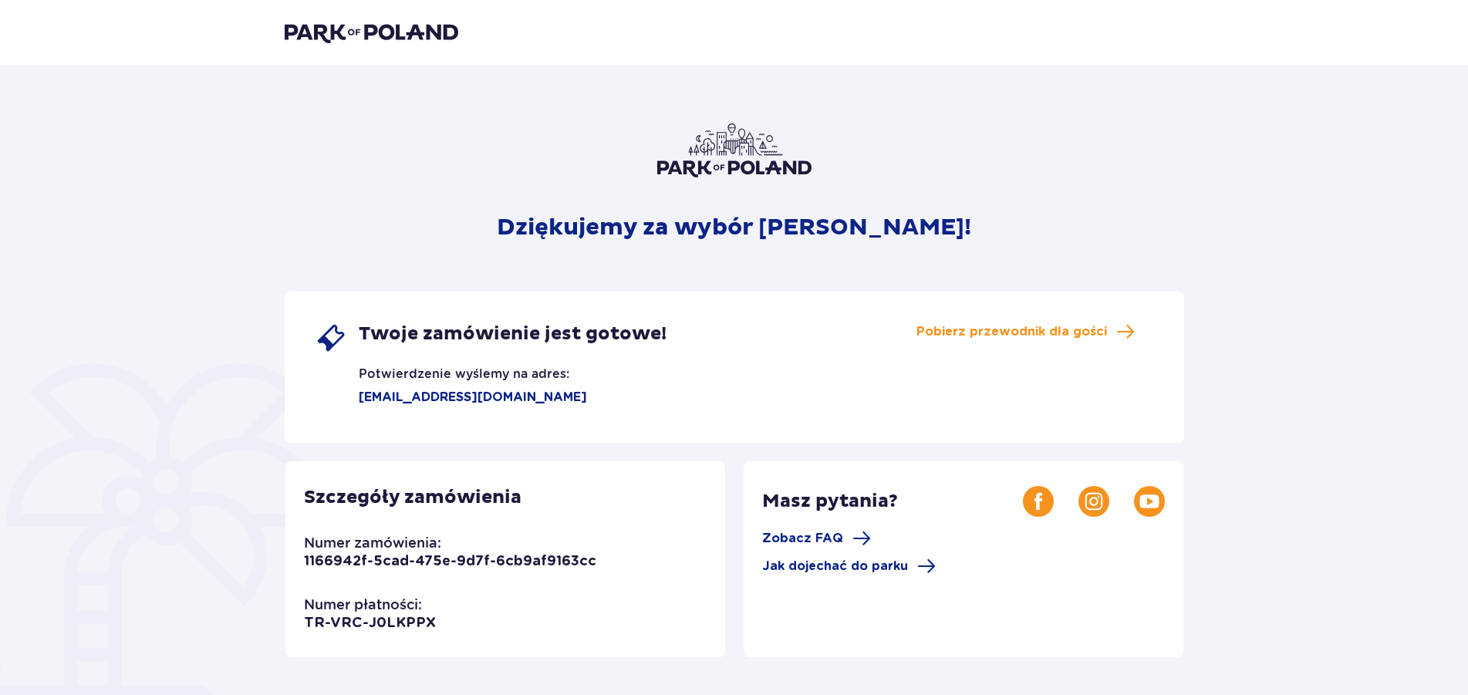
scroll to position [79, 0]
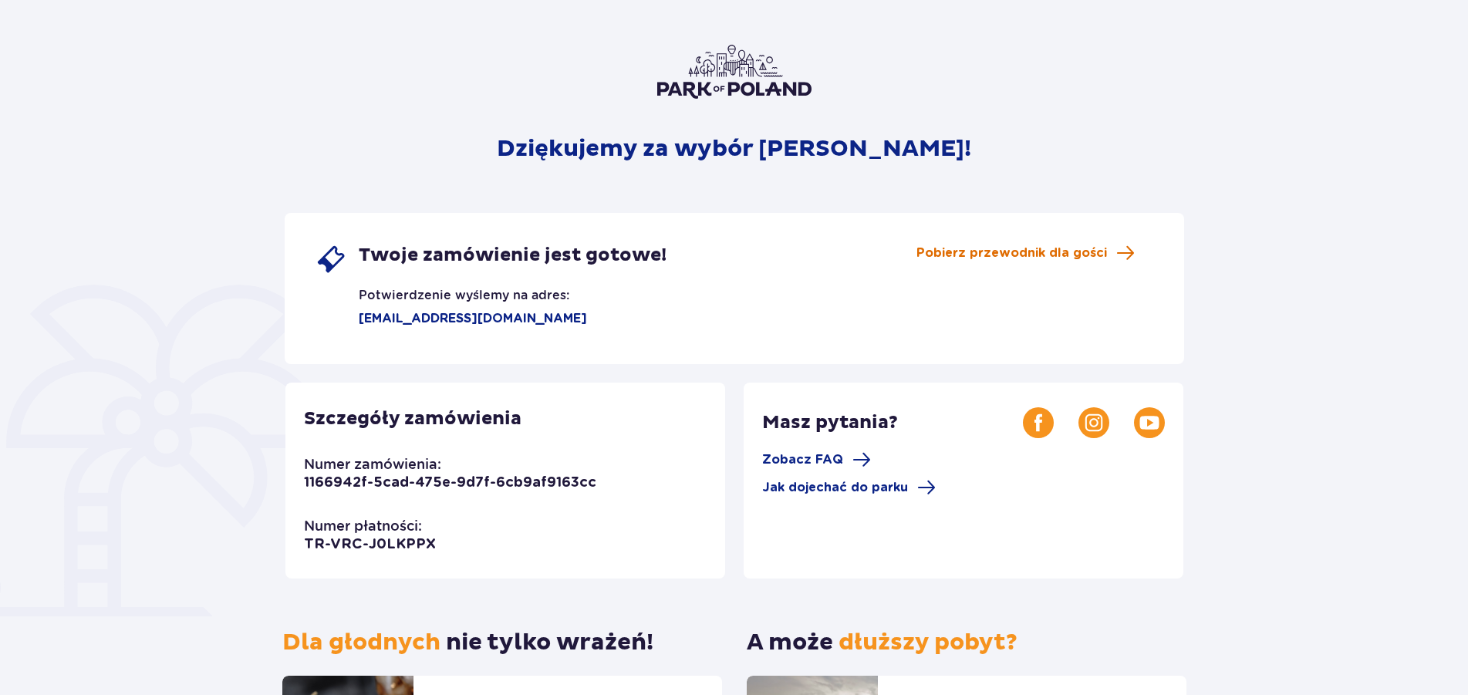
click at [1057, 252] on span "Pobierz przewodnik dla gości" at bounding box center [1011, 253] width 191 height 17
